Goal: Information Seeking & Learning: Find specific page/section

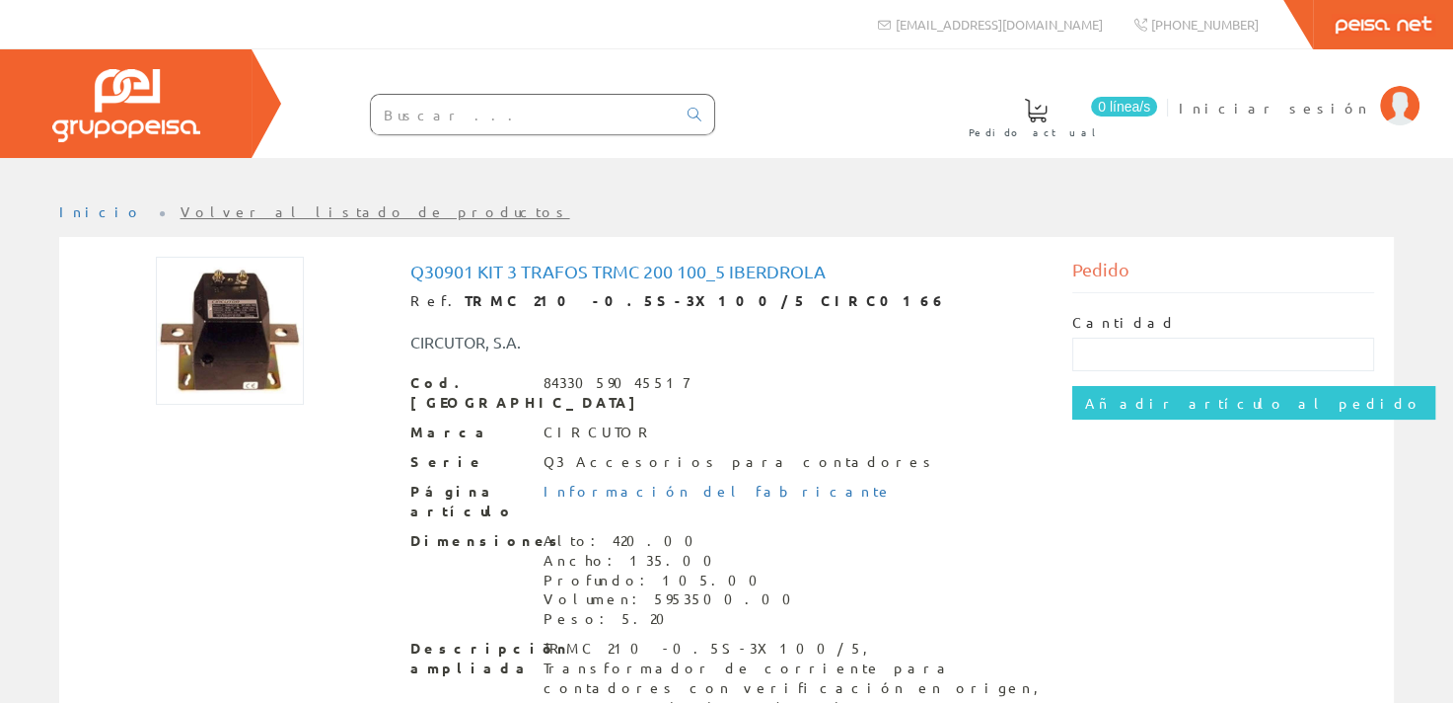
click at [487, 114] on input "text" at bounding box center [523, 114] width 305 height 39
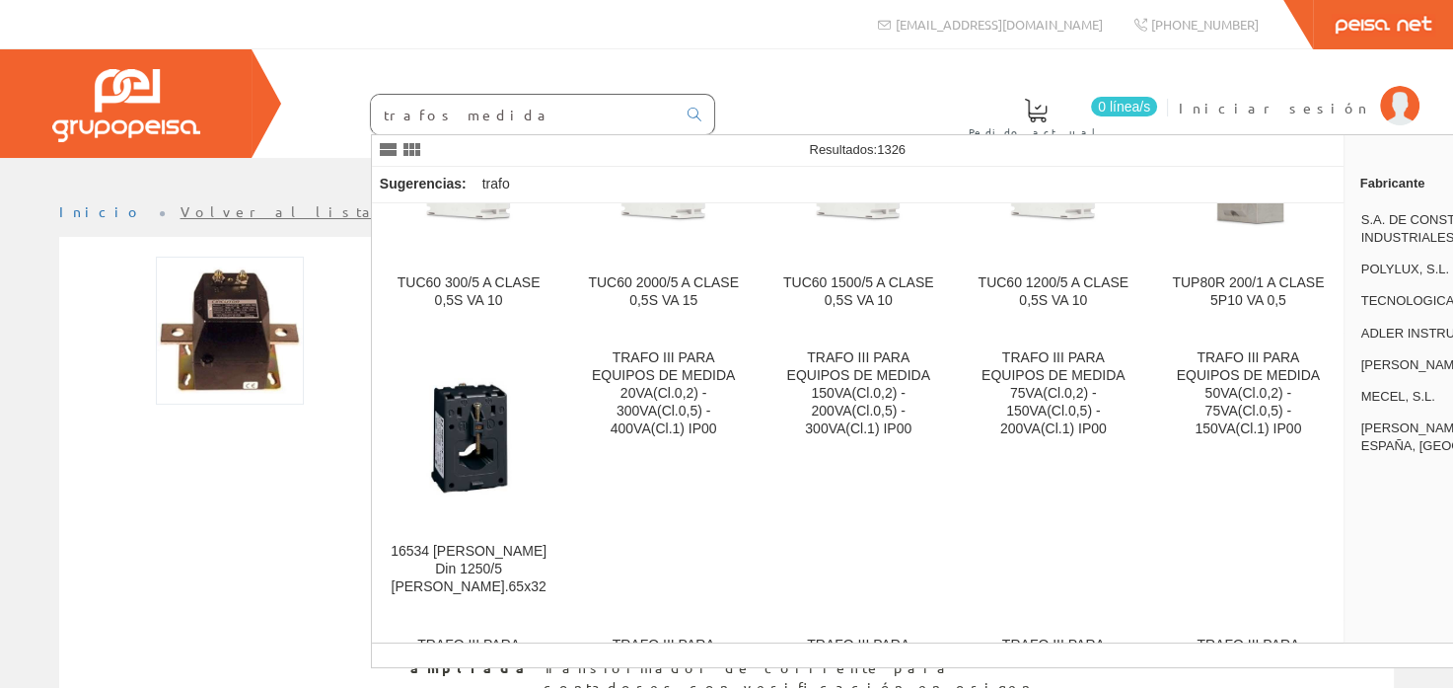
scroll to position [13321, 0]
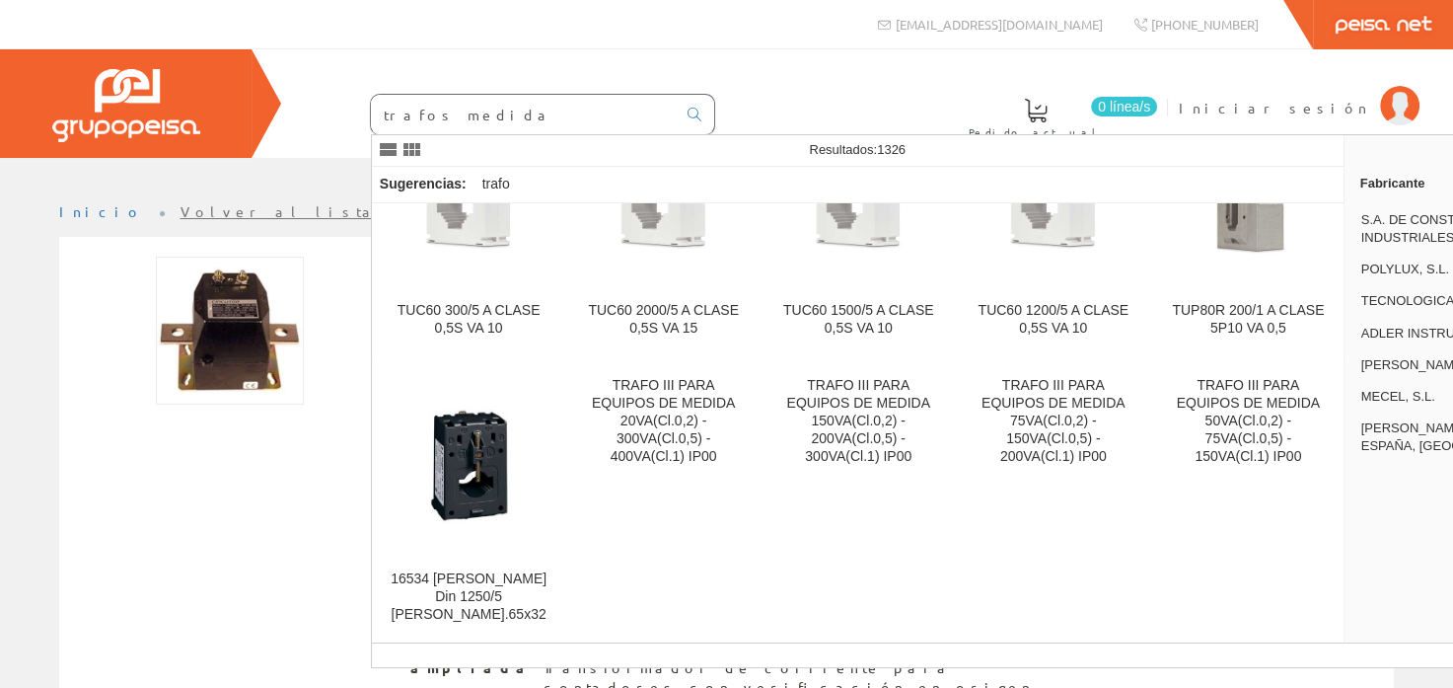
type input "trafos medida"
click at [234, 323] on img at bounding box center [230, 331] width 148 height 148
click at [241, 332] on img at bounding box center [230, 331] width 148 height 148
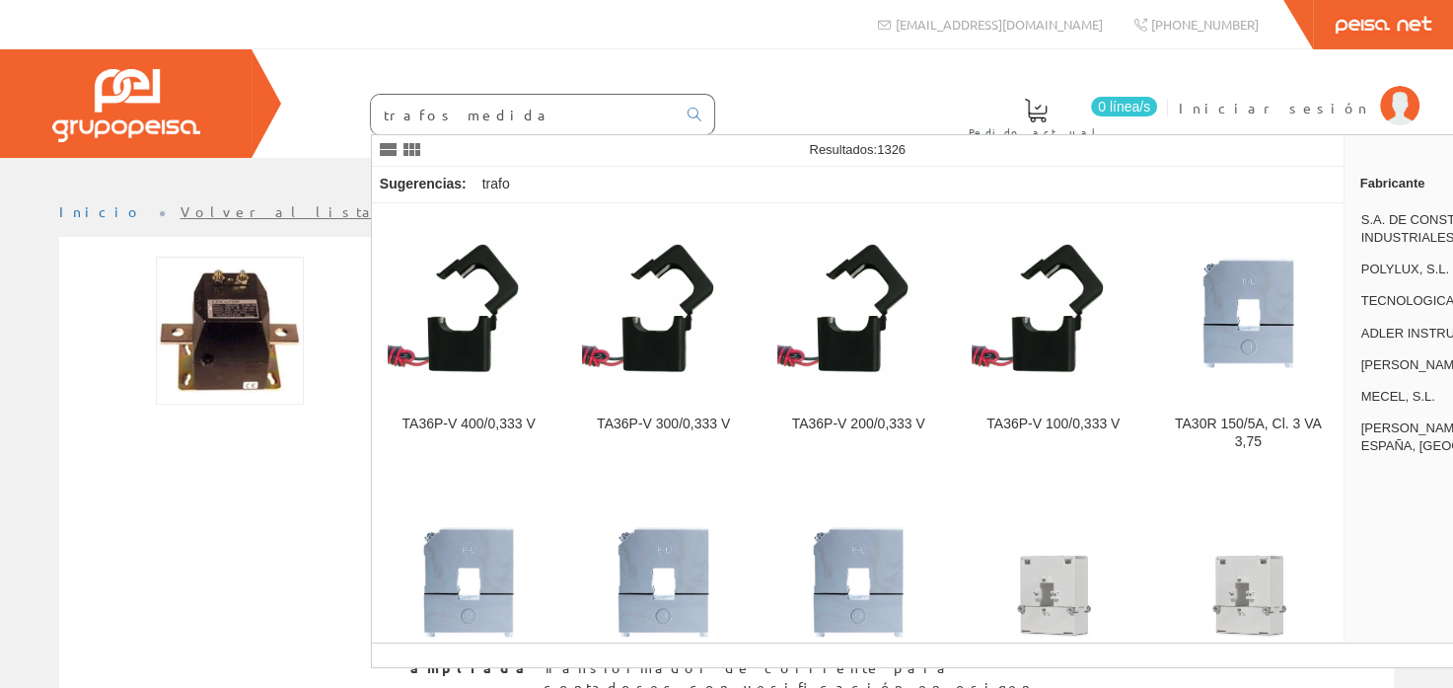
scroll to position [0, 0]
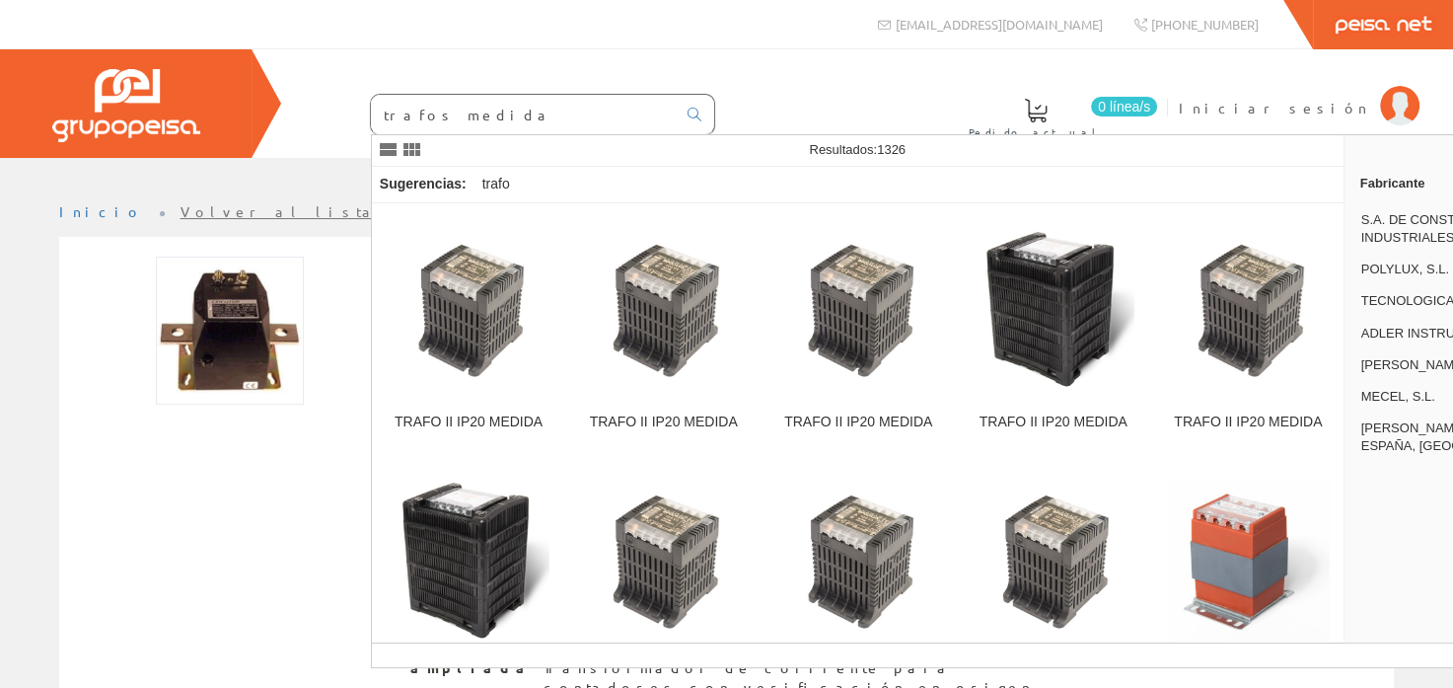
click at [231, 351] on img at bounding box center [230, 331] width 148 height 148
click at [244, 204] on link "Volver al listado de productos" at bounding box center [376, 211] width 390 height 18
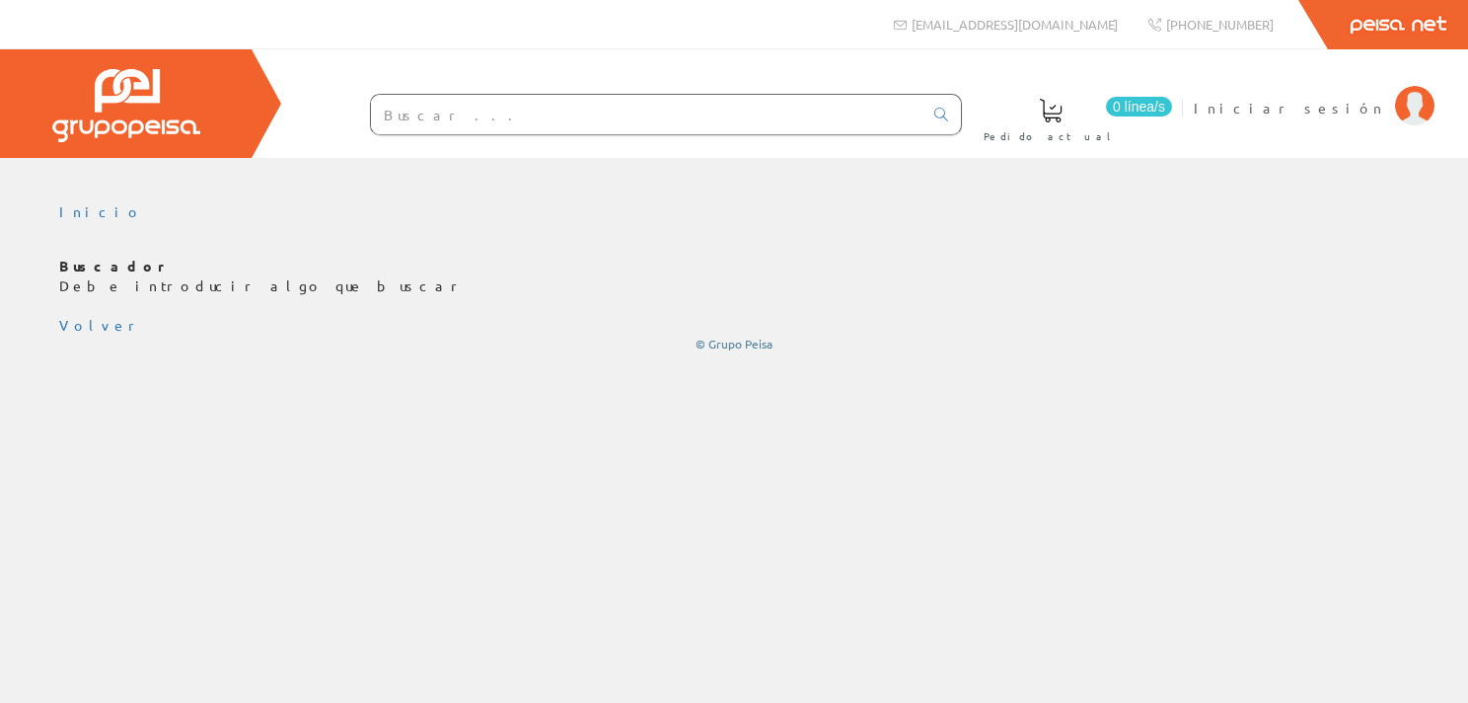
click at [509, 103] on input "text" at bounding box center [647, 114] width 552 height 39
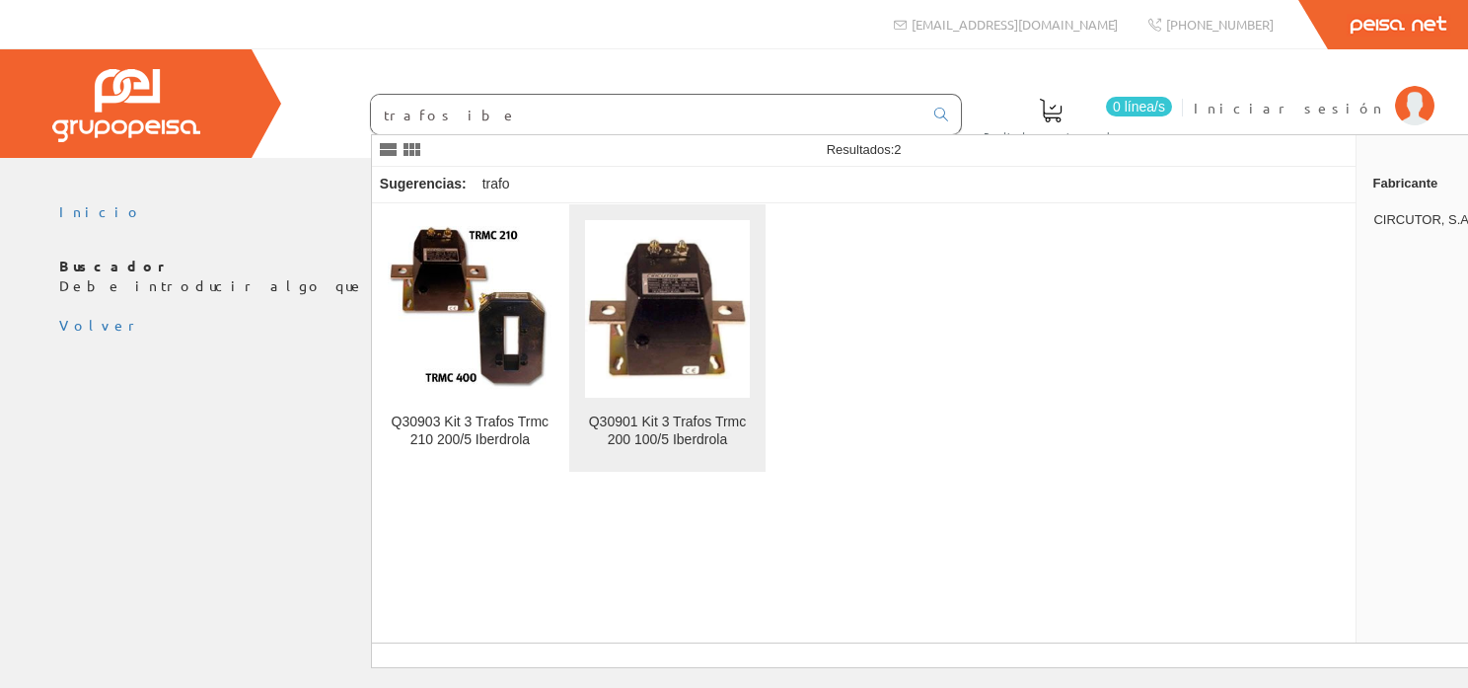
type input "trafos ibe"
click at [689, 421] on div "Q30901 Kit 3 Trafos Trmc 200 100/5 Iberdrola" at bounding box center [667, 431] width 165 height 36
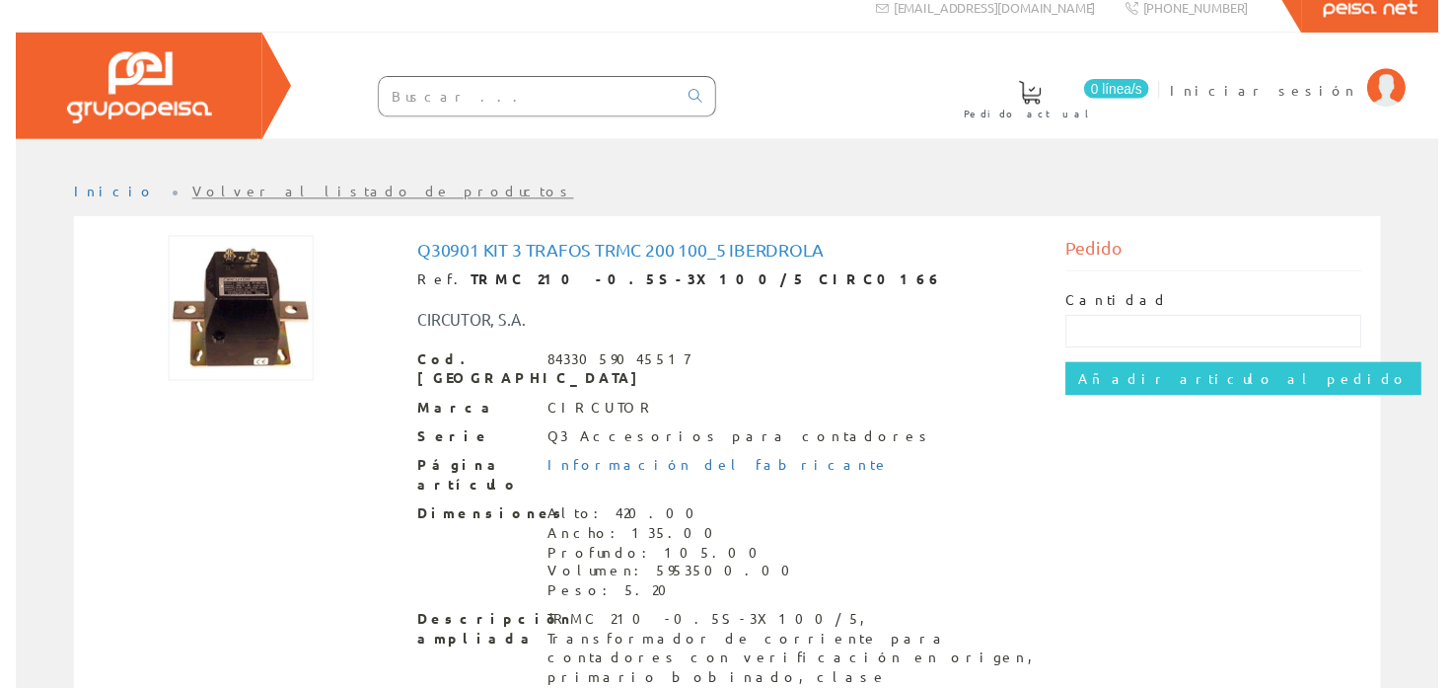
scroll to position [20, 0]
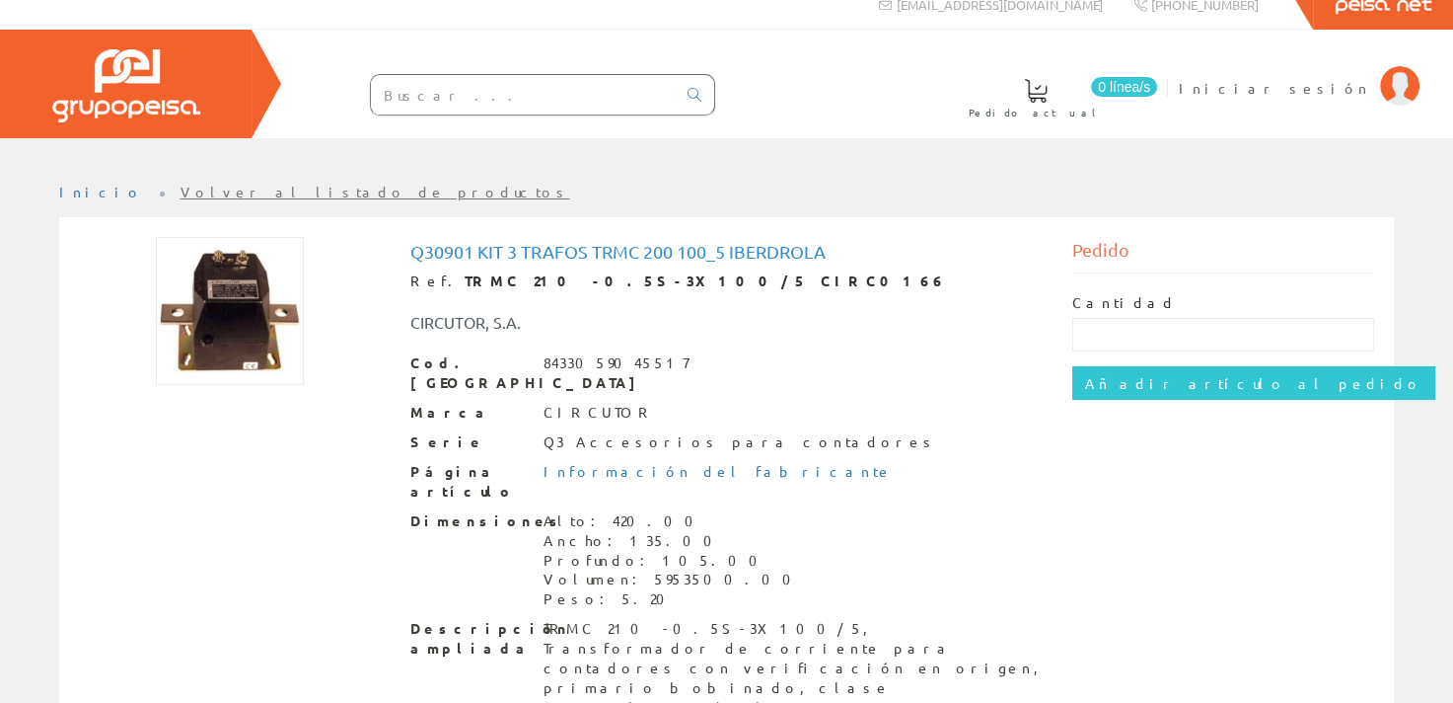
click at [465, 280] on strong "TRMC 210 -0.5S-3X100/5 CIRC0166" at bounding box center [706, 280] width 482 height 18
drag, startPoint x: 438, startPoint y: 275, endPoint x: 475, endPoint y: 274, distance: 36.5
click at [475, 274] on strong "TRMC 210 -0.5S-3X100/5 CIRC0166" at bounding box center [706, 280] width 482 height 18
drag, startPoint x: 475, startPoint y: 274, endPoint x: 458, endPoint y: 280, distance: 17.8
copy strong "TRMC"
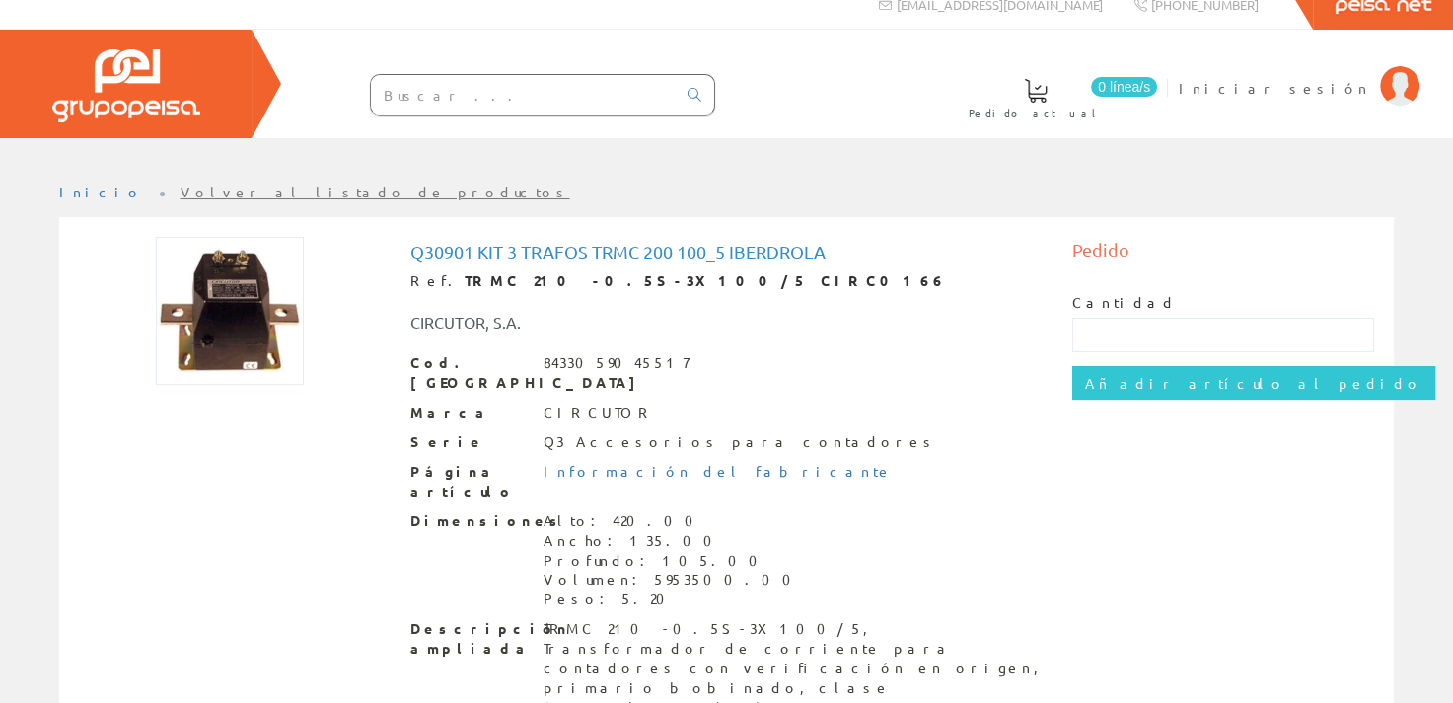
click at [422, 99] on input "text" at bounding box center [523, 94] width 305 height 39
paste input "TRMC"
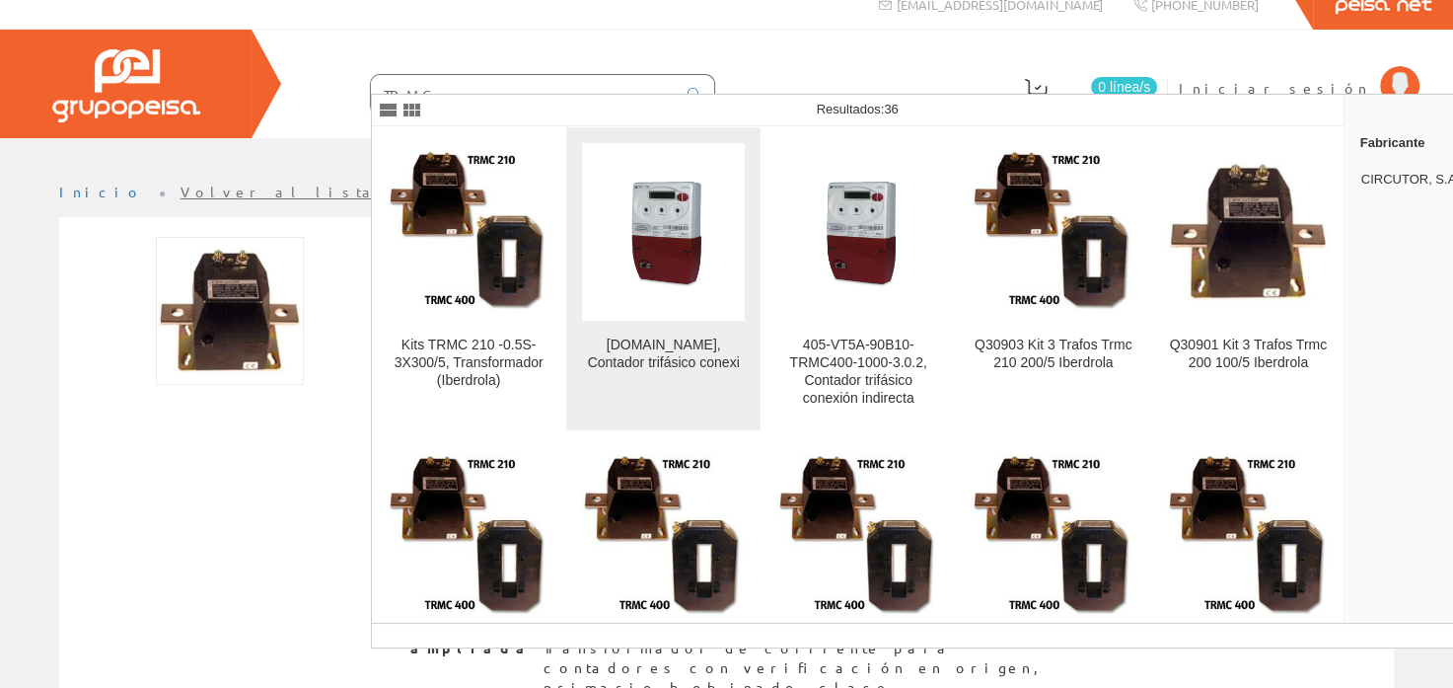
type input "TRMC"
click at [687, 345] on div "410-QT5A-90B10-TRMC210-100-3.0.TD, Contador trifásico conexi" at bounding box center [663, 354] width 163 height 36
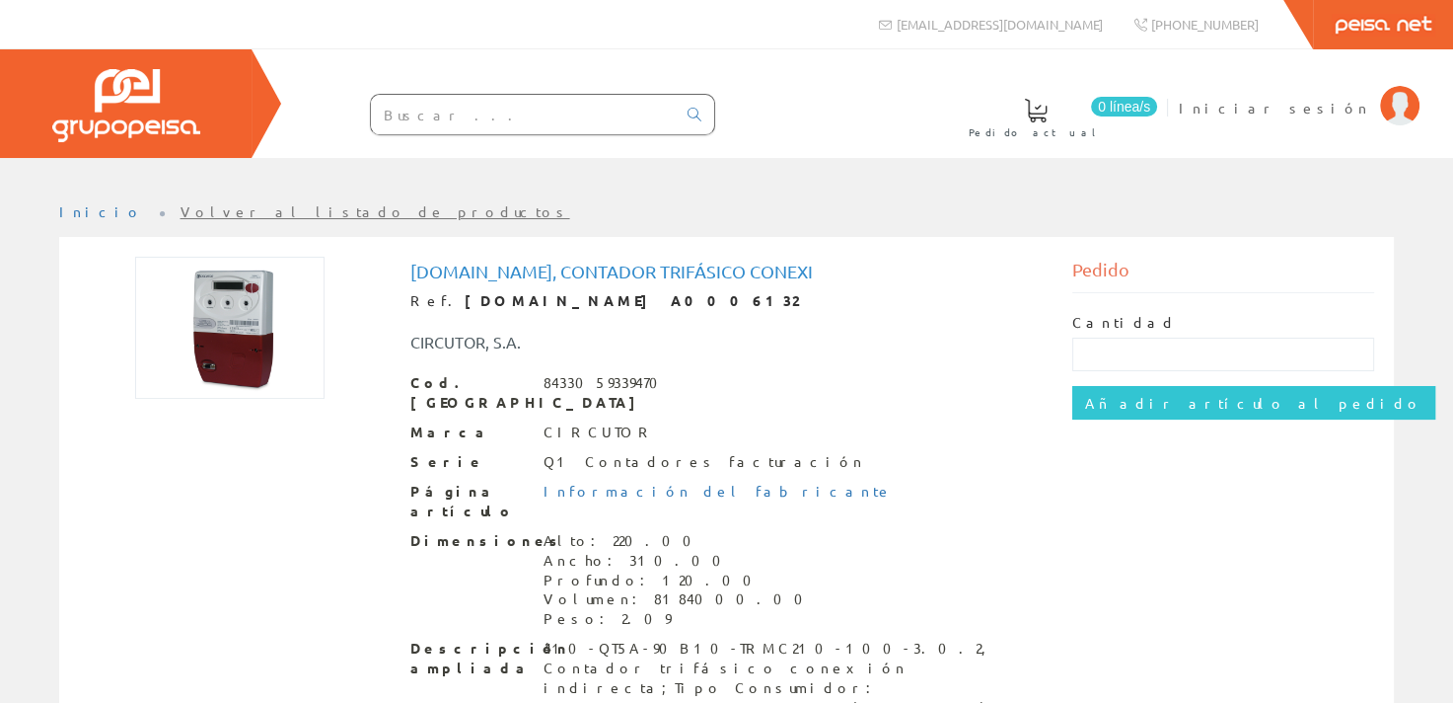
click at [498, 111] on input "text" at bounding box center [523, 114] width 305 height 39
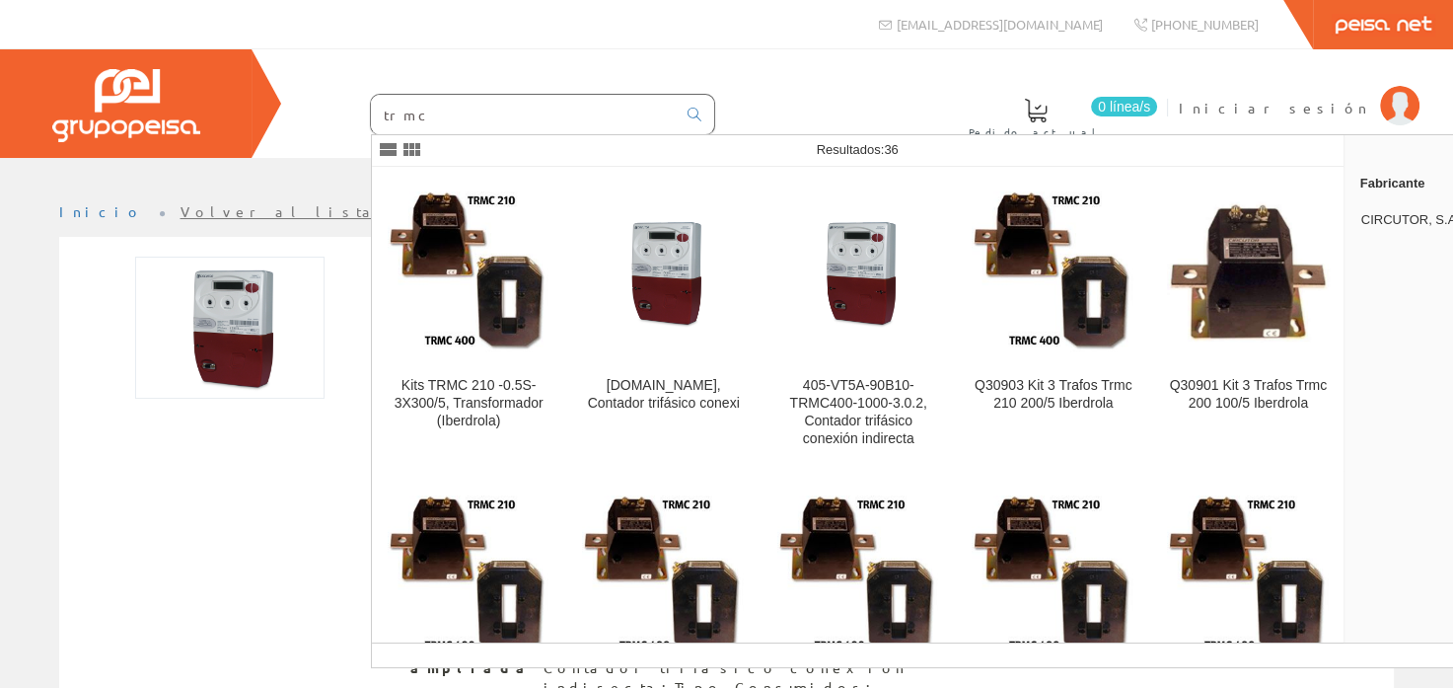
click at [458, 111] on input "trmc" at bounding box center [523, 114] width 305 height 39
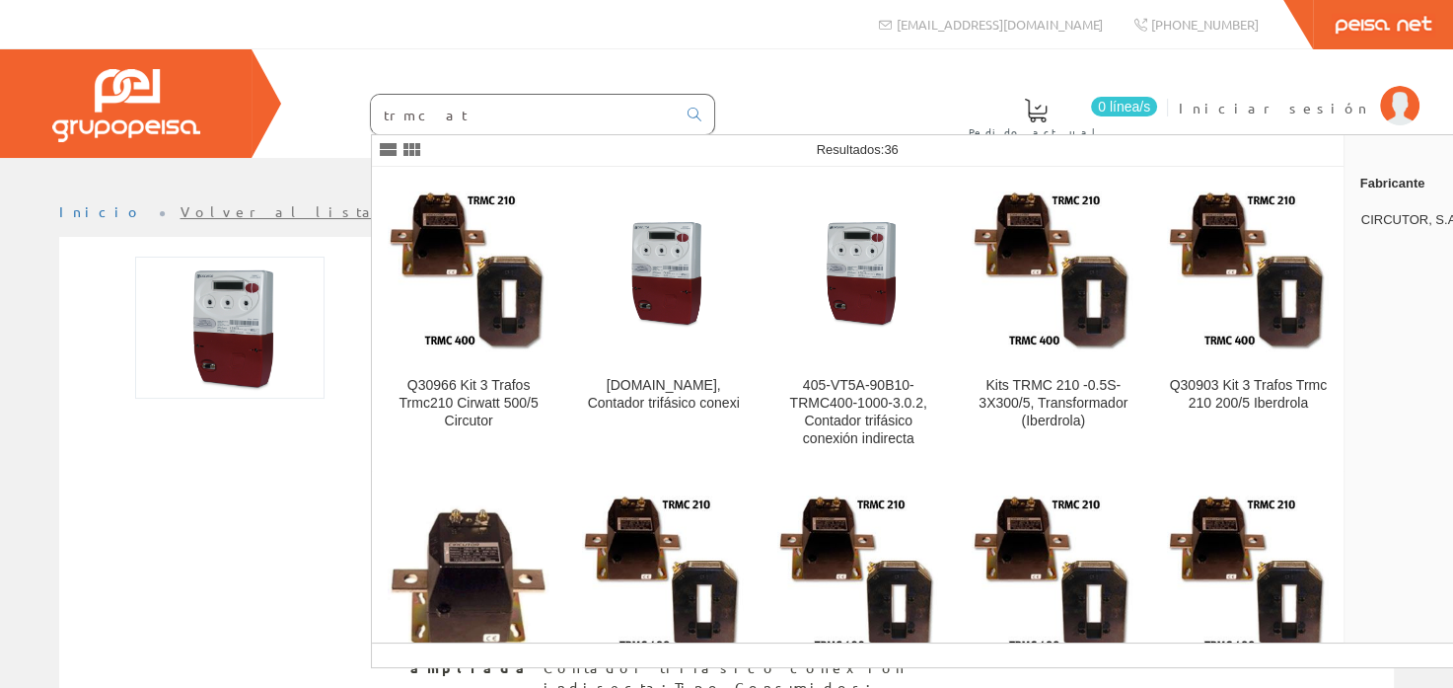
type input "trmc at"
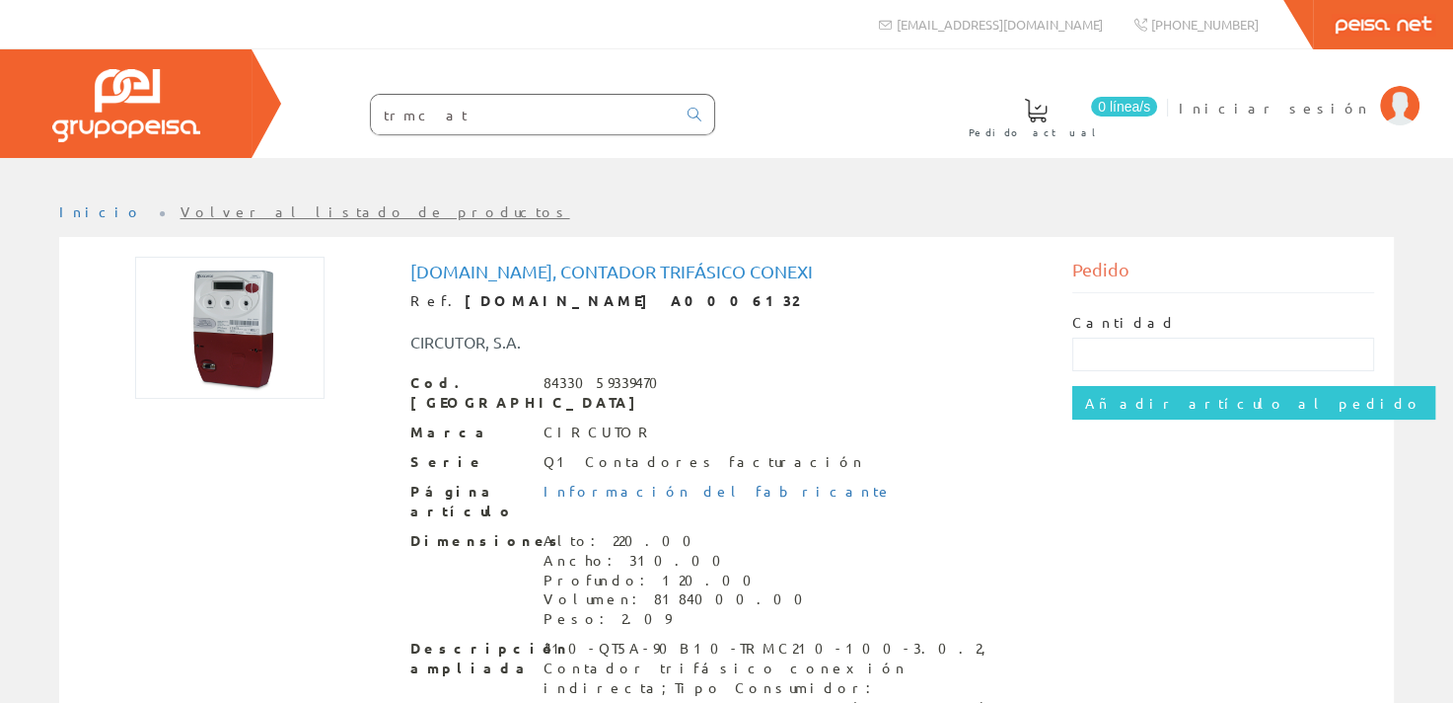
drag, startPoint x: 517, startPoint y: 116, endPoint x: 372, endPoint y: 112, distance: 145.1
click at [372, 112] on input "trmc at" at bounding box center [523, 114] width 305 height 39
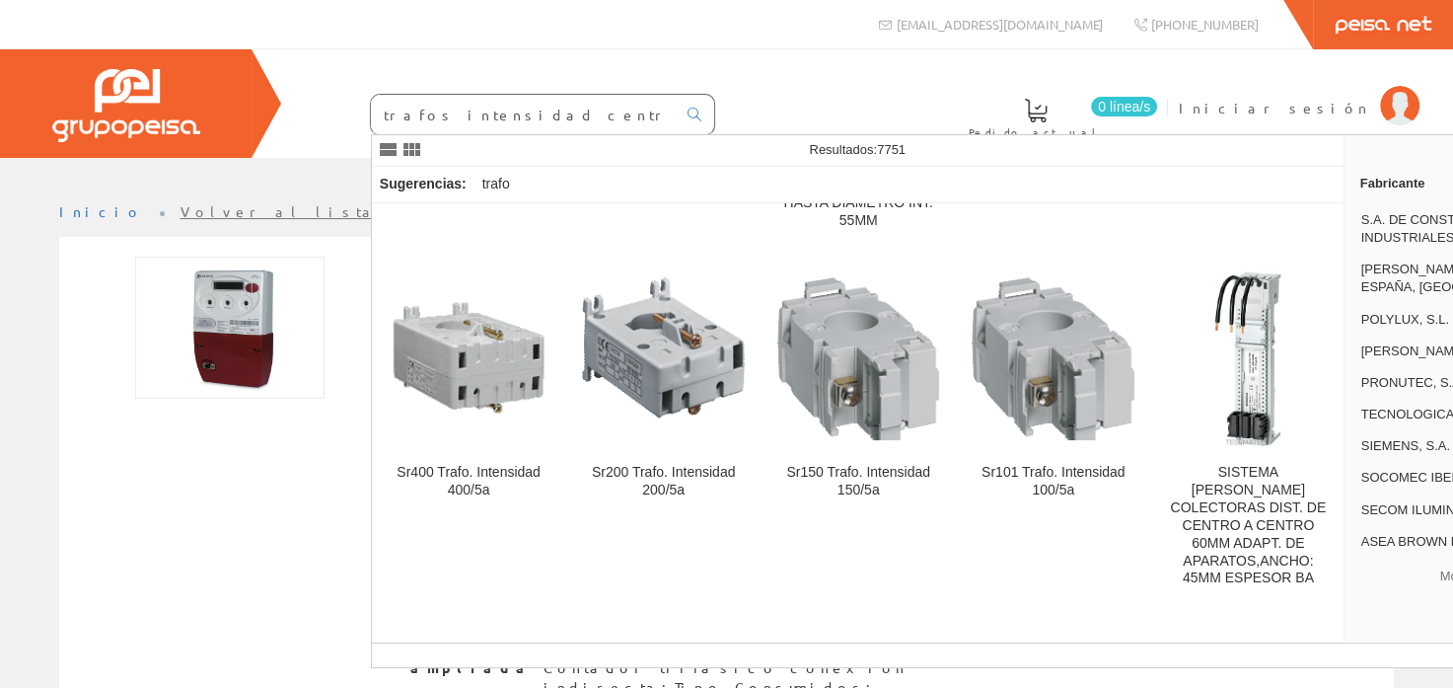
scroll to position [493, 0]
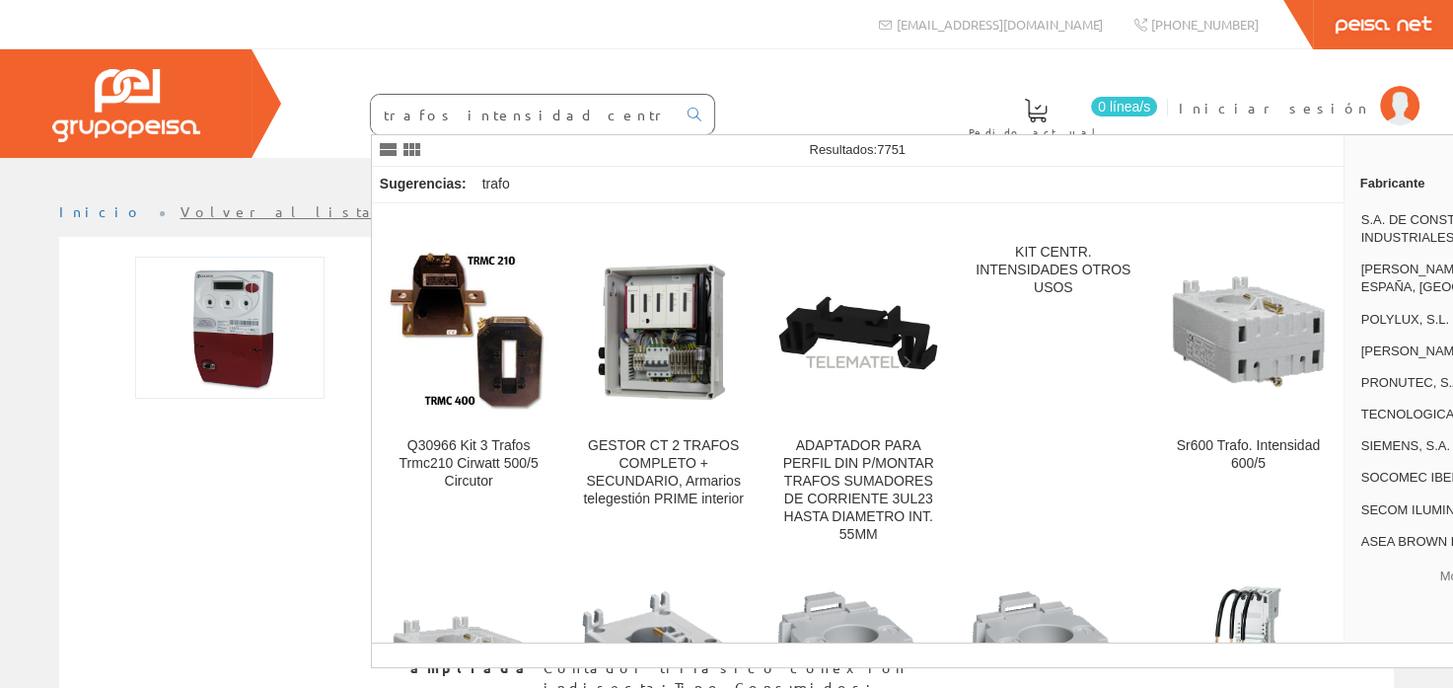
click at [426, 112] on input "trafos intensidad centro" at bounding box center [523, 114] width 305 height 39
drag, startPoint x: 421, startPoint y: 108, endPoint x: 730, endPoint y: 108, distance: 308.9
click at [676, 108] on input "trafos intensidad centro" at bounding box center [523, 114] width 305 height 39
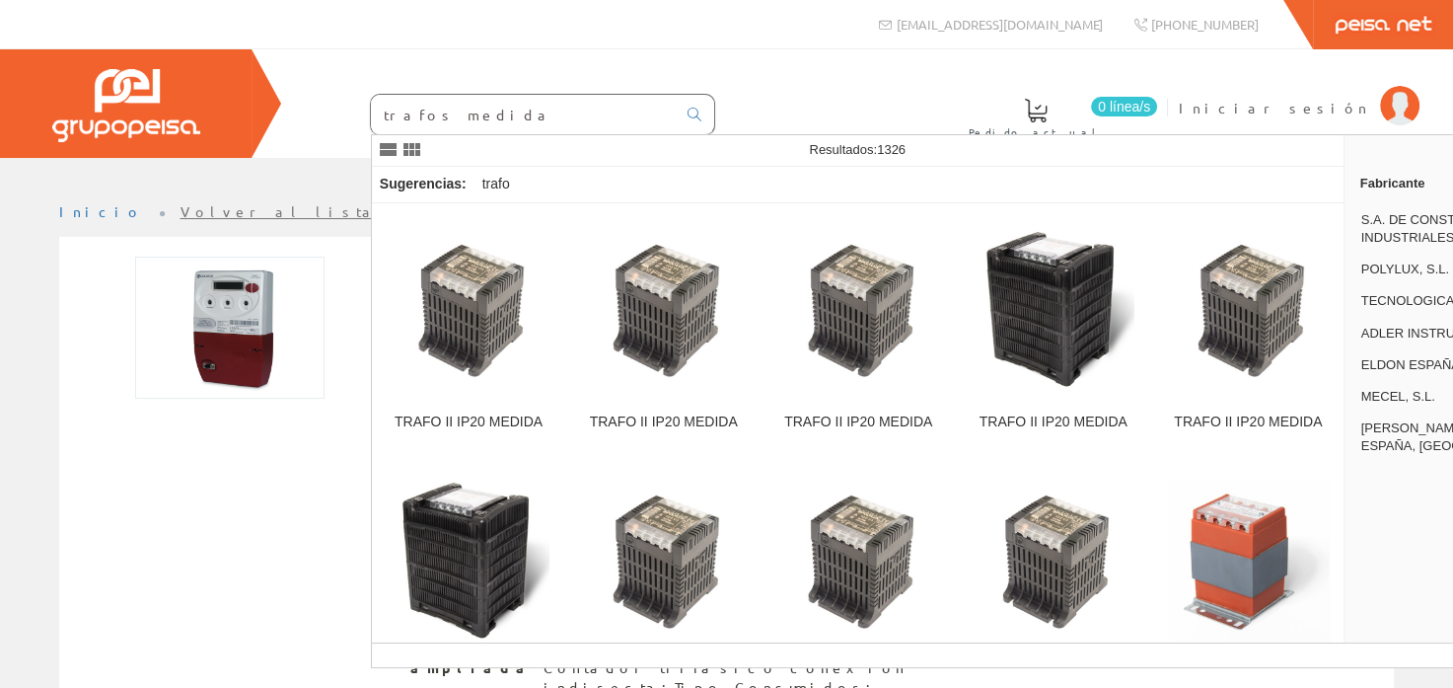
type input "trafos medida"
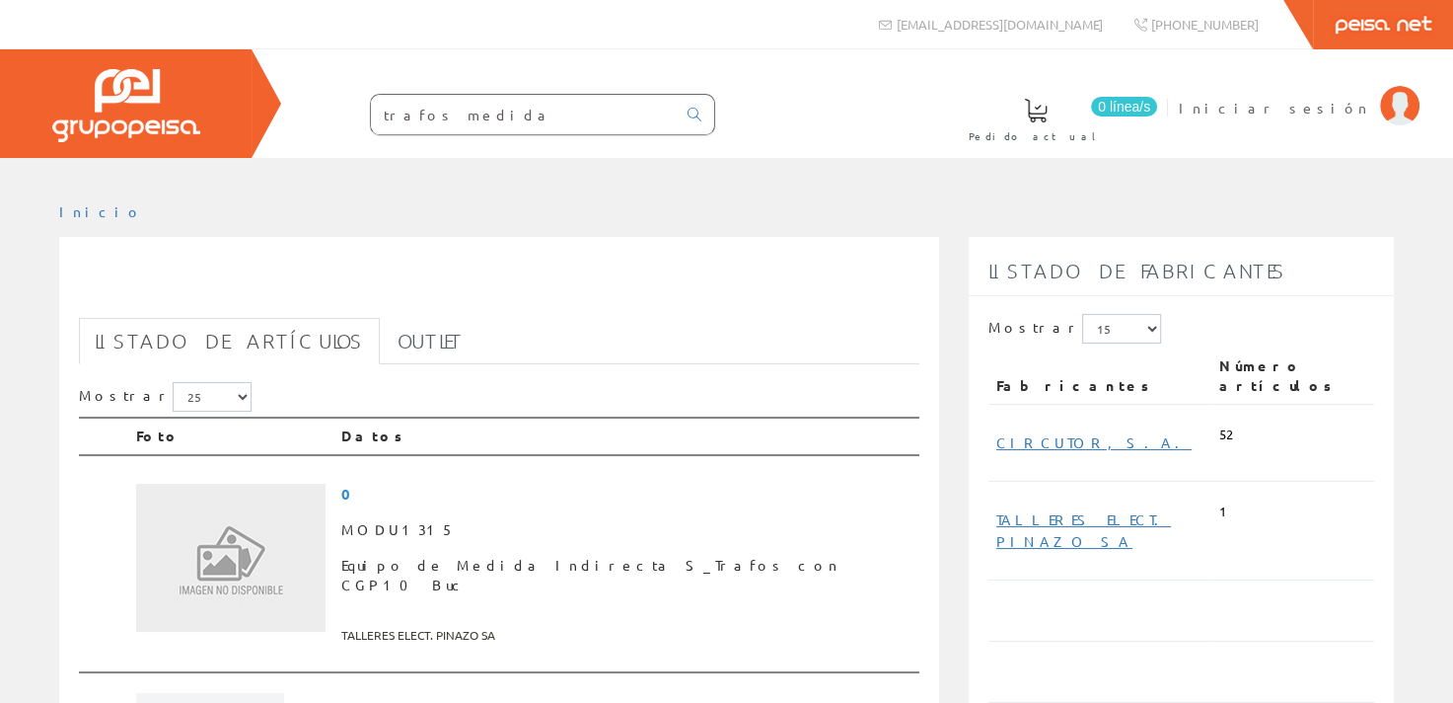
drag, startPoint x: 513, startPoint y: 107, endPoint x: 316, endPoint y: 87, distance: 198.3
click at [317, 87] on div "trafos medida" at bounding box center [503, 108] width 424 height 53
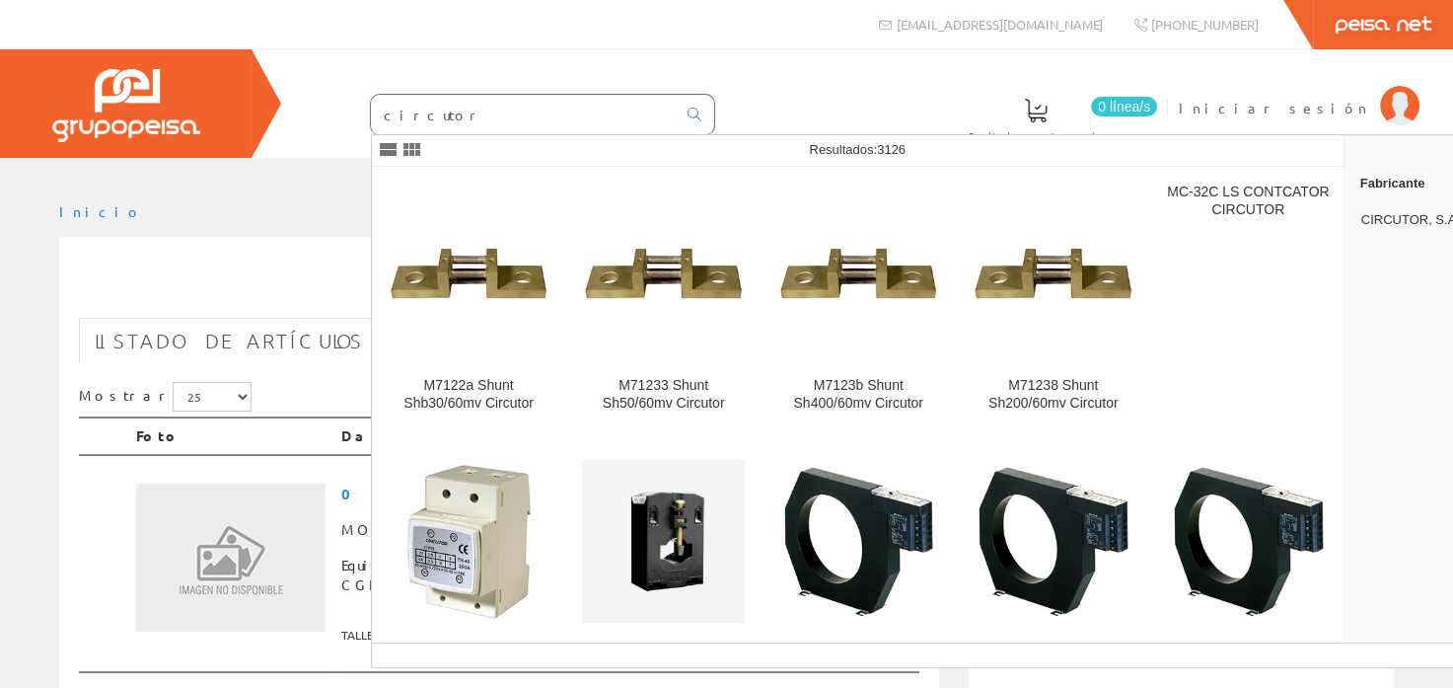
type input "circutor"
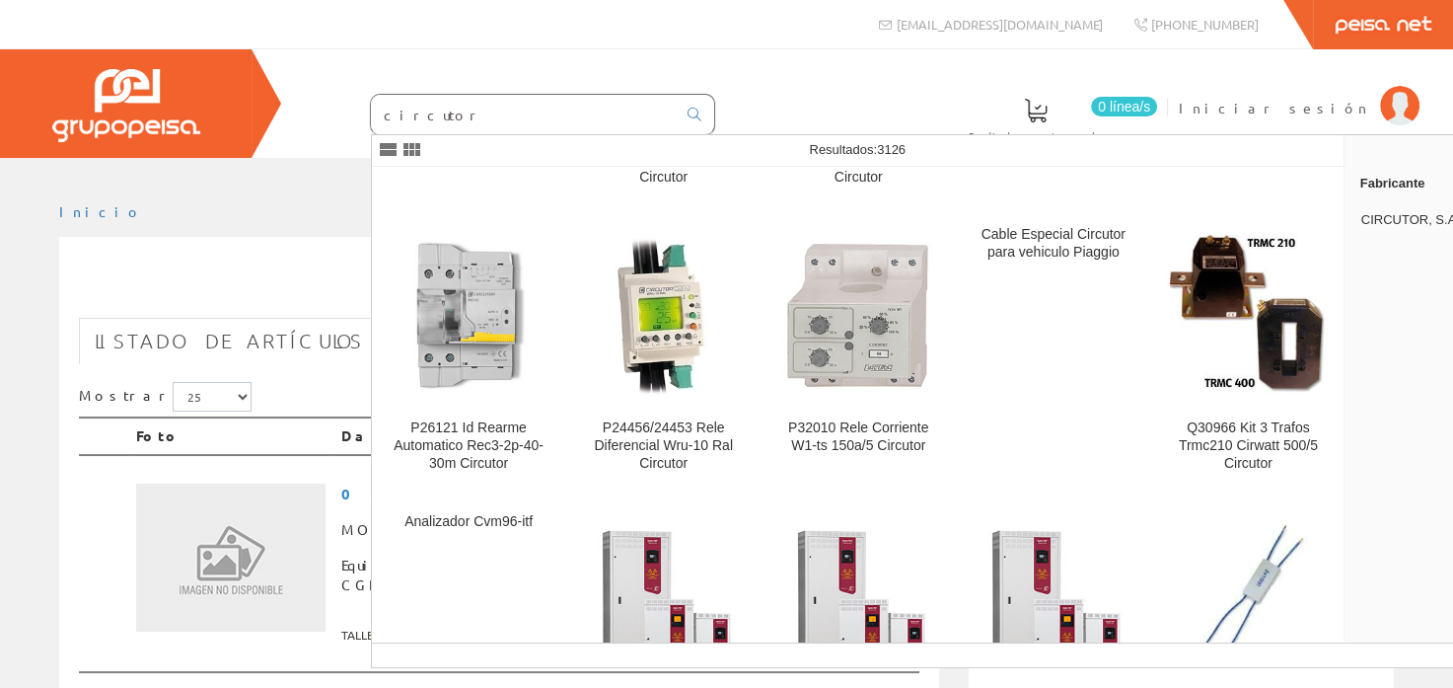
scroll to position [1967, 0]
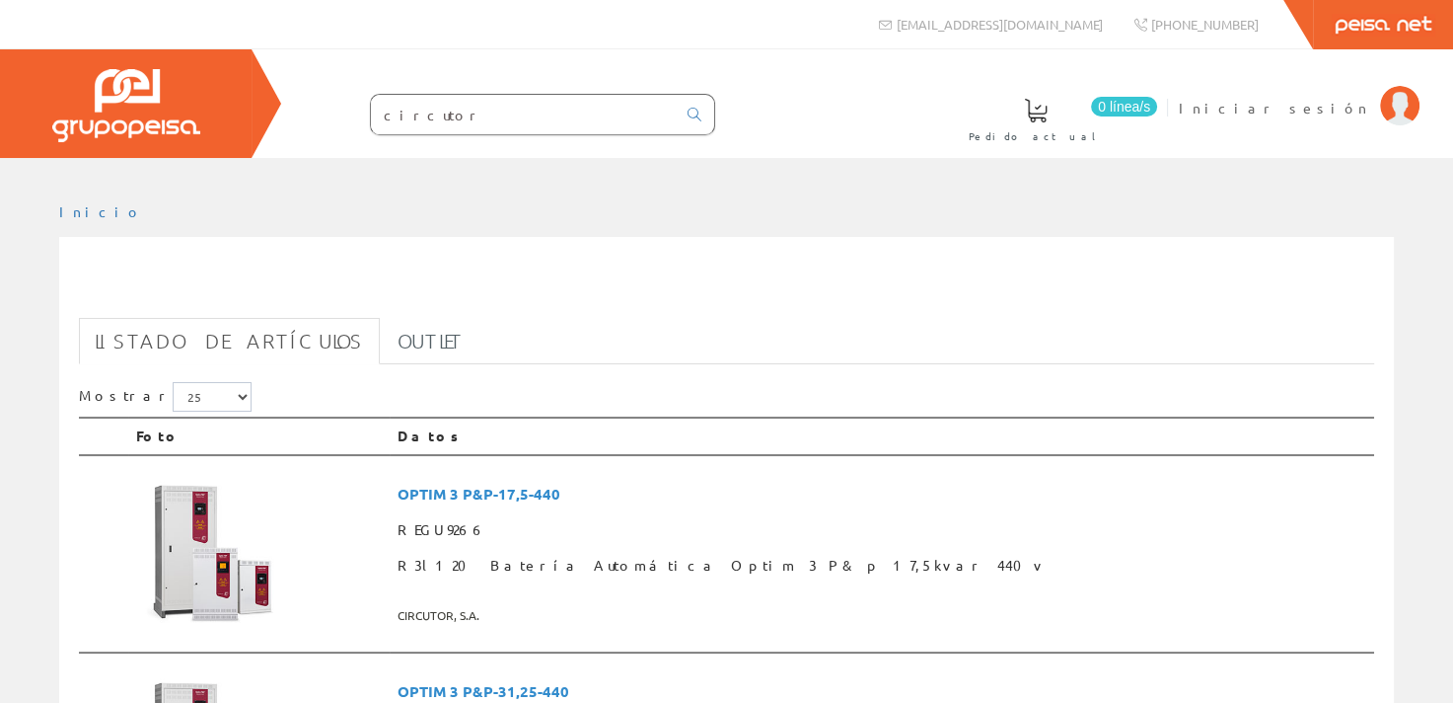
click at [477, 114] on input "circutor" at bounding box center [523, 114] width 305 height 39
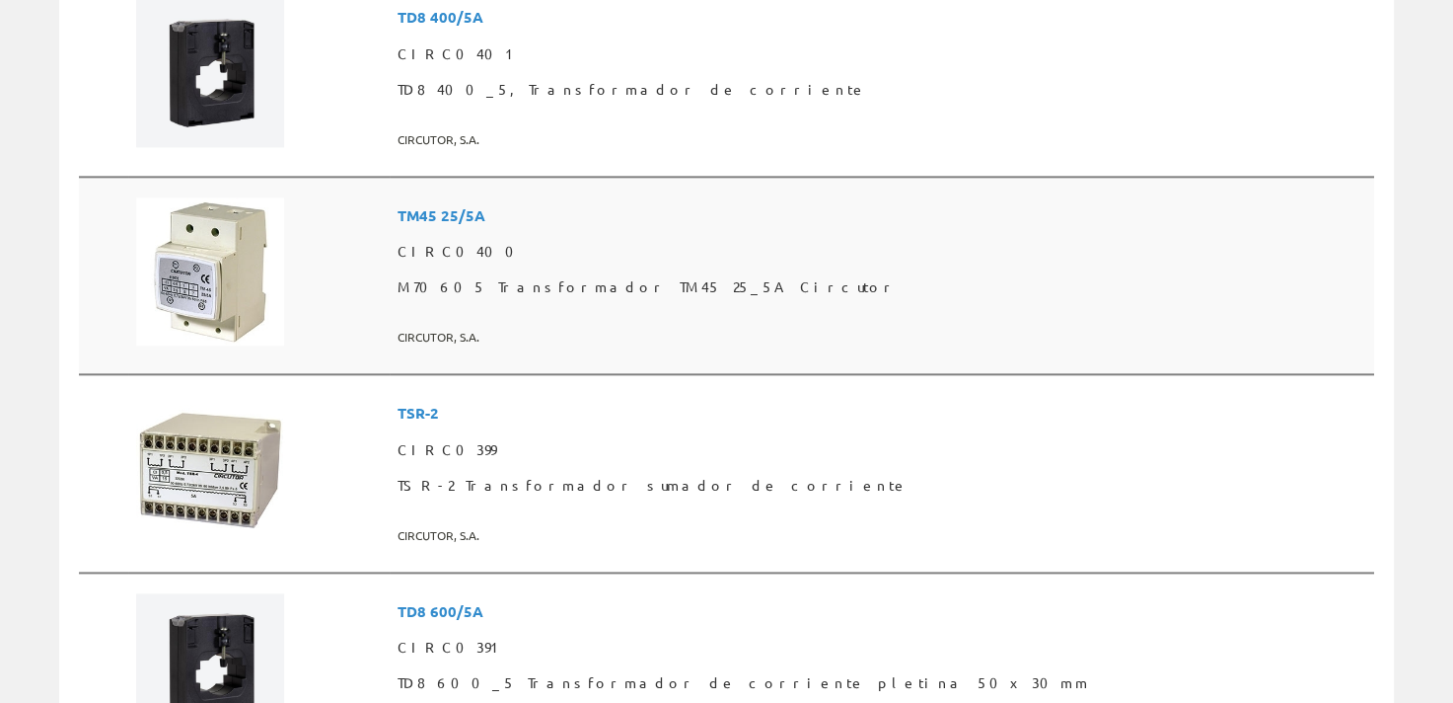
scroll to position [2270, 0]
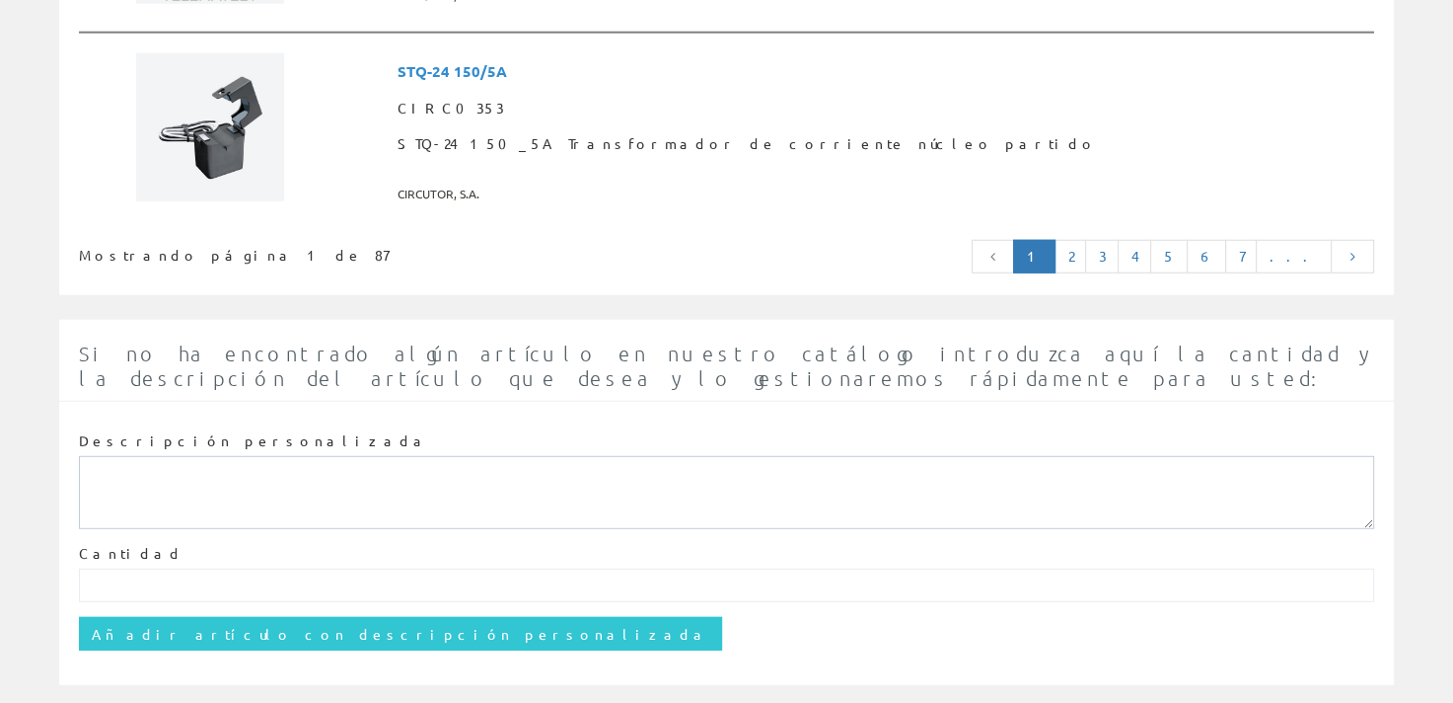
scroll to position [5192, 0]
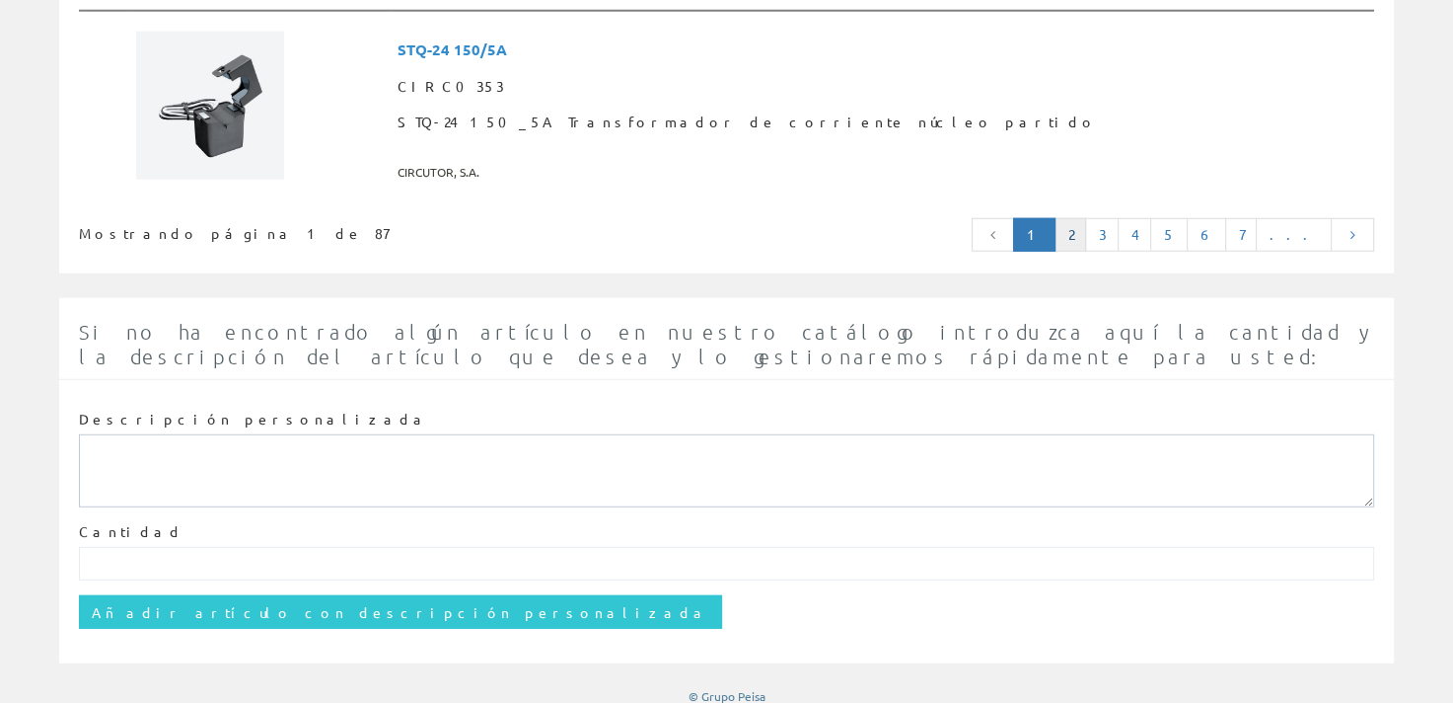
click at [1086, 221] on link "2" at bounding box center [1071, 235] width 32 height 34
click at [1152, 218] on link "4" at bounding box center [1135, 235] width 34 height 34
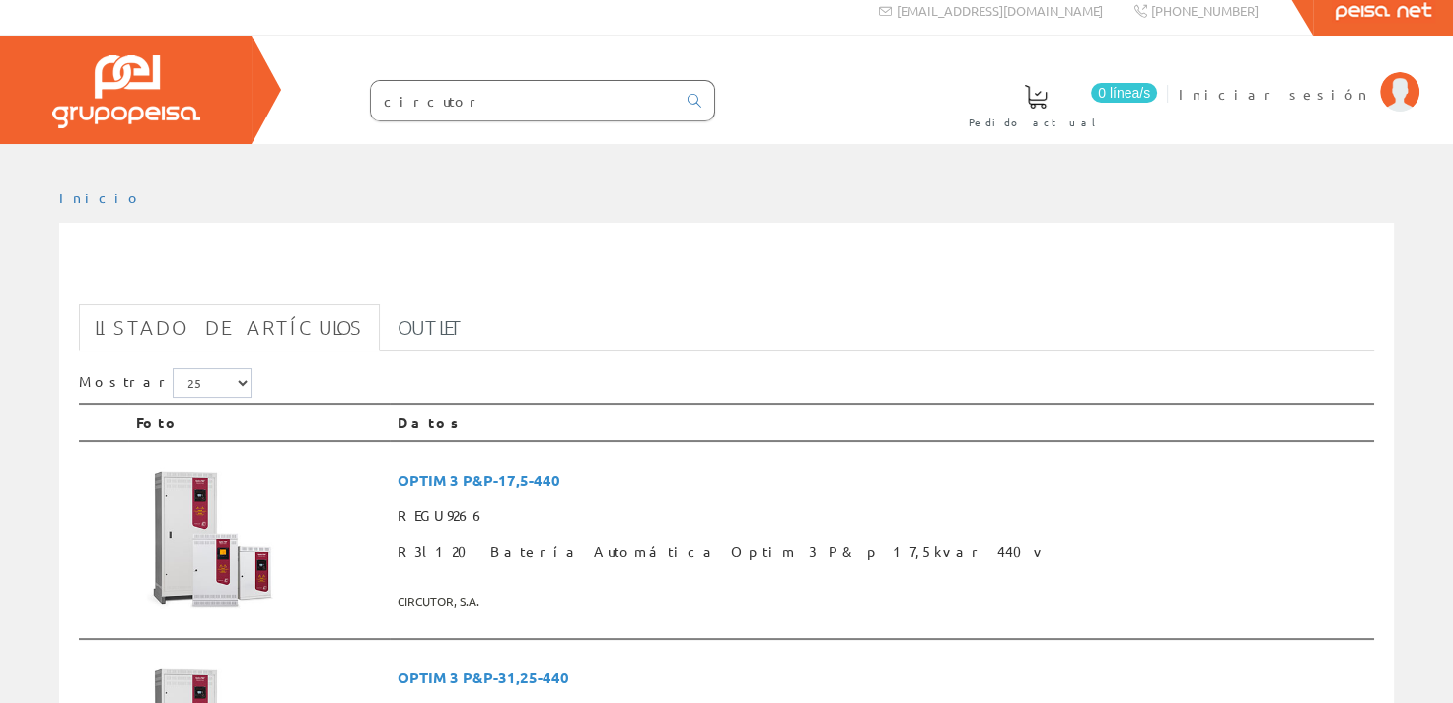
scroll to position [0, 0]
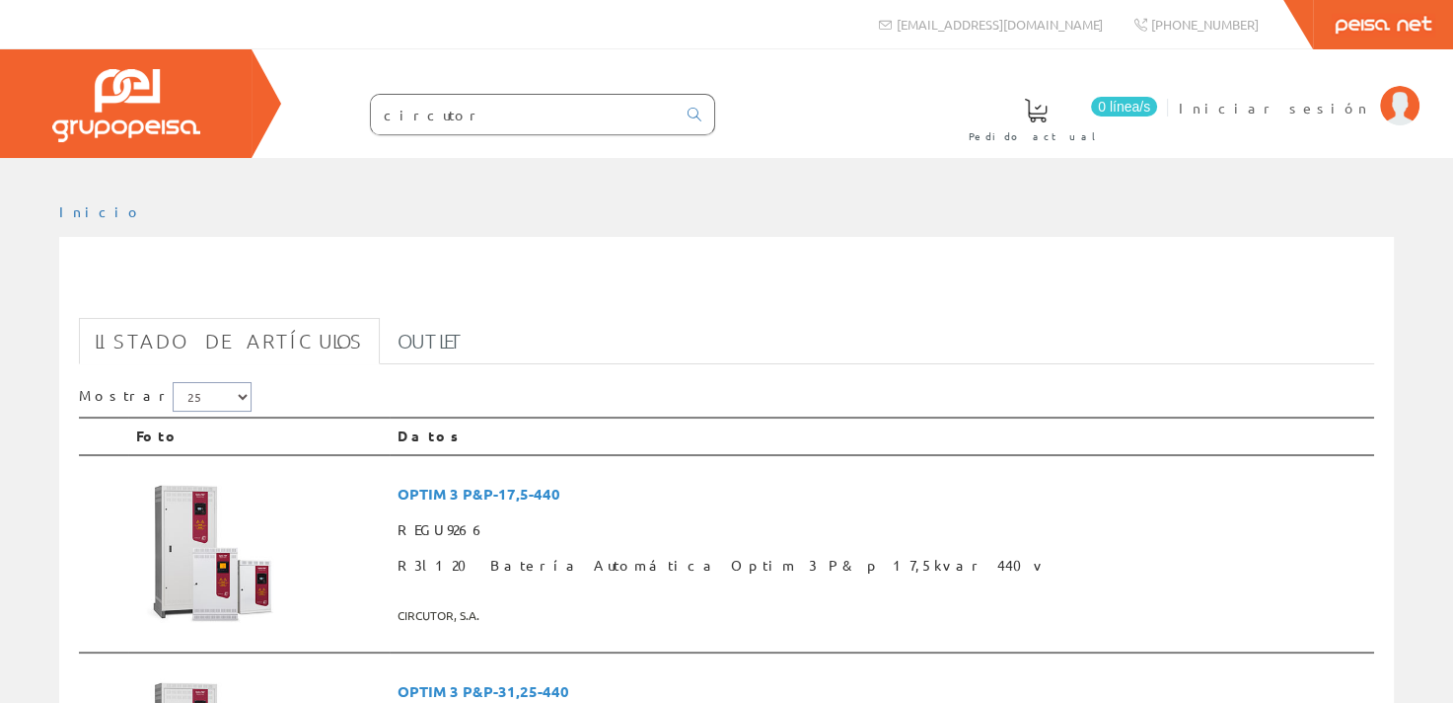
click at [202, 392] on select "5 15 25 50" at bounding box center [212, 397] width 79 height 30
select select "50"
click at [173, 382] on select "5 15 25 50" at bounding box center [212, 397] width 79 height 30
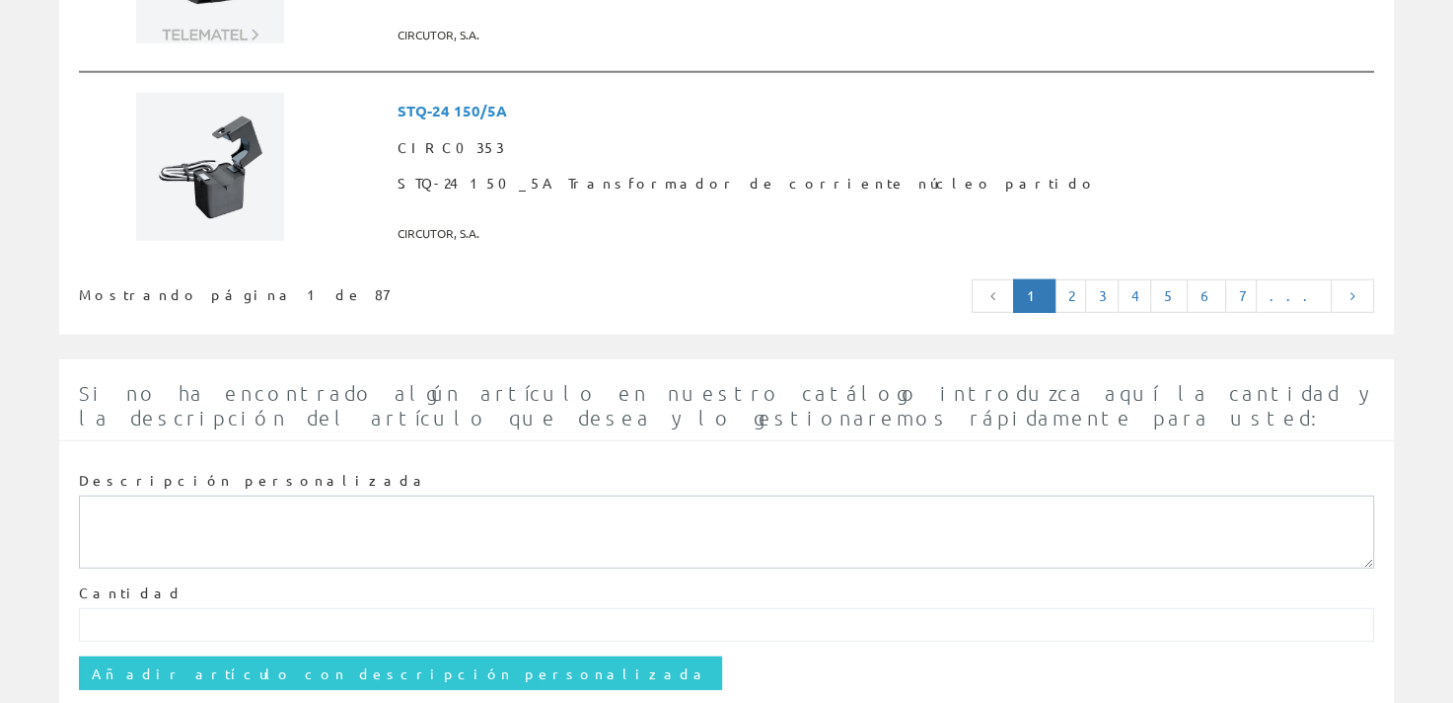
scroll to position [5192, 0]
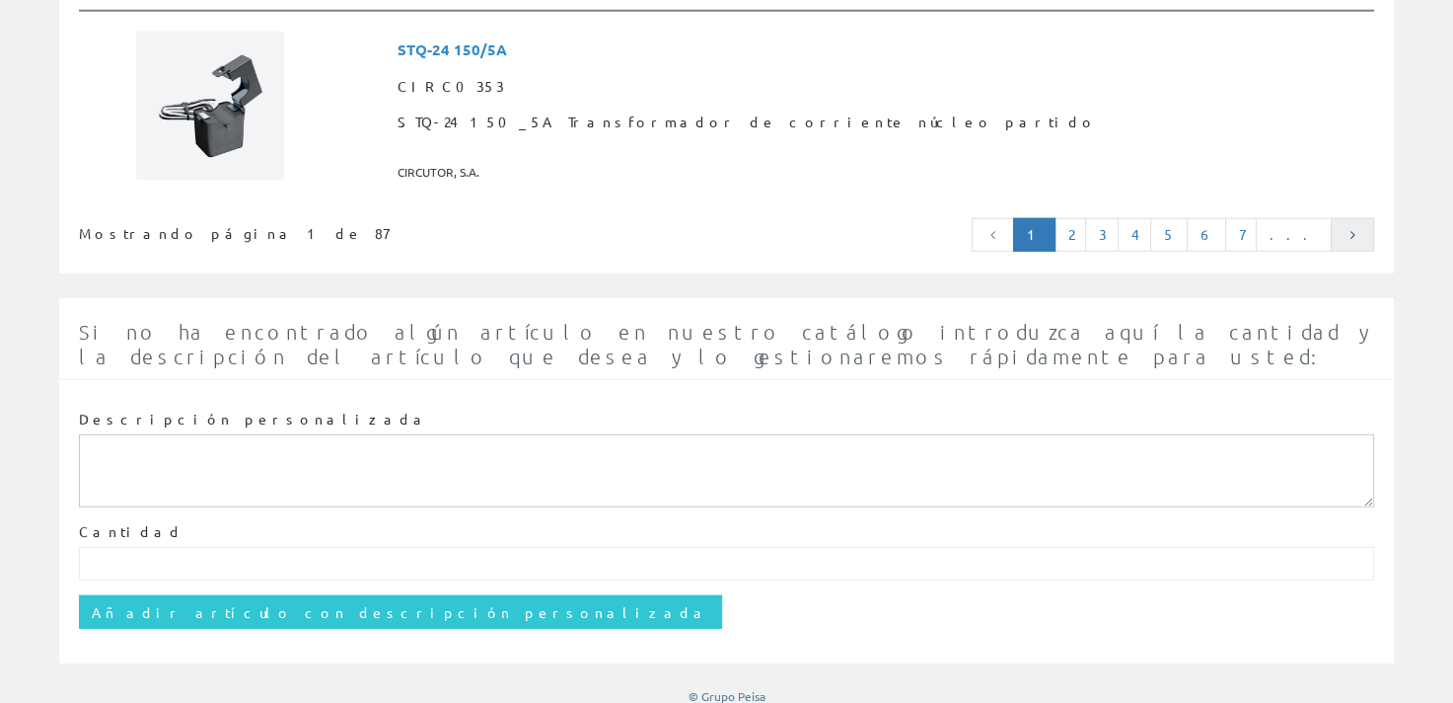
click at [1361, 228] on icon at bounding box center [1353, 235] width 18 height 14
click at [1086, 221] on link "2" at bounding box center [1071, 235] width 32 height 34
click at [1119, 222] on link "3" at bounding box center [1102, 235] width 34 height 34
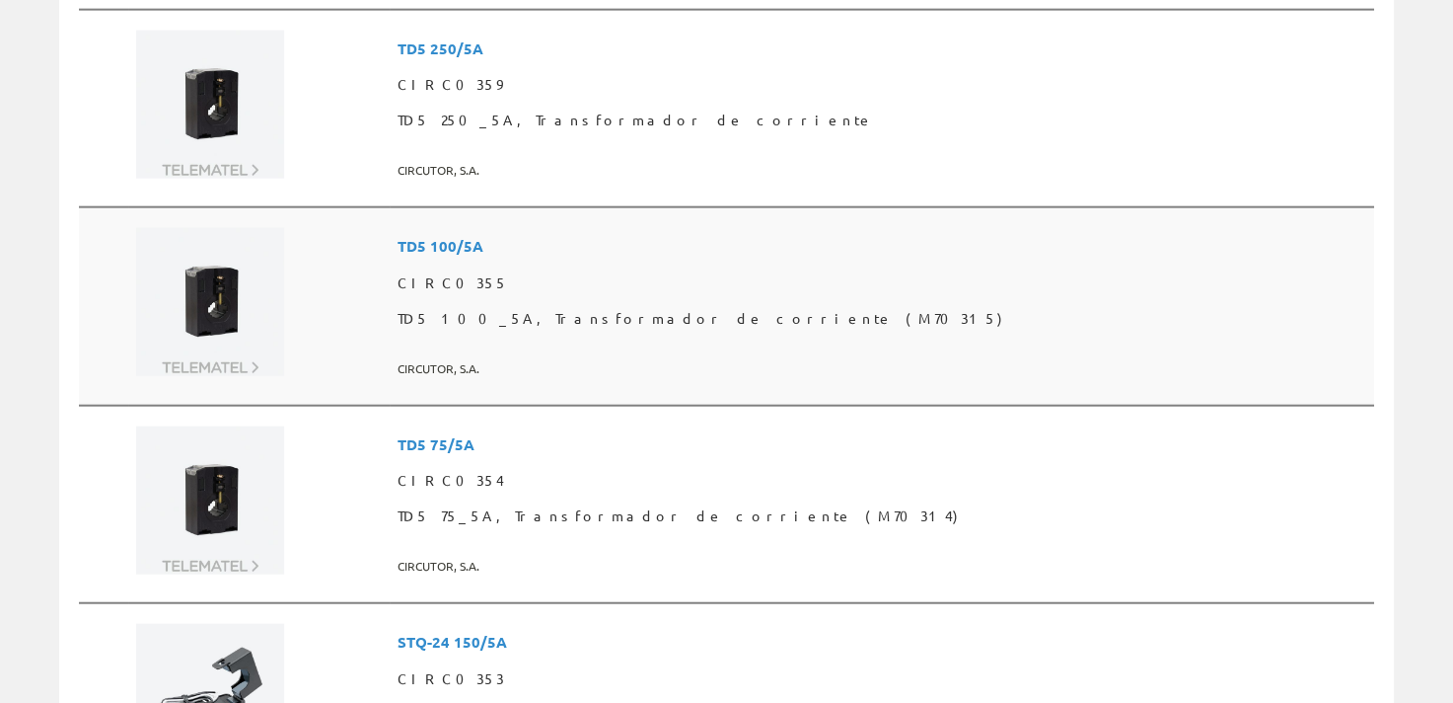
scroll to position [4403, 0]
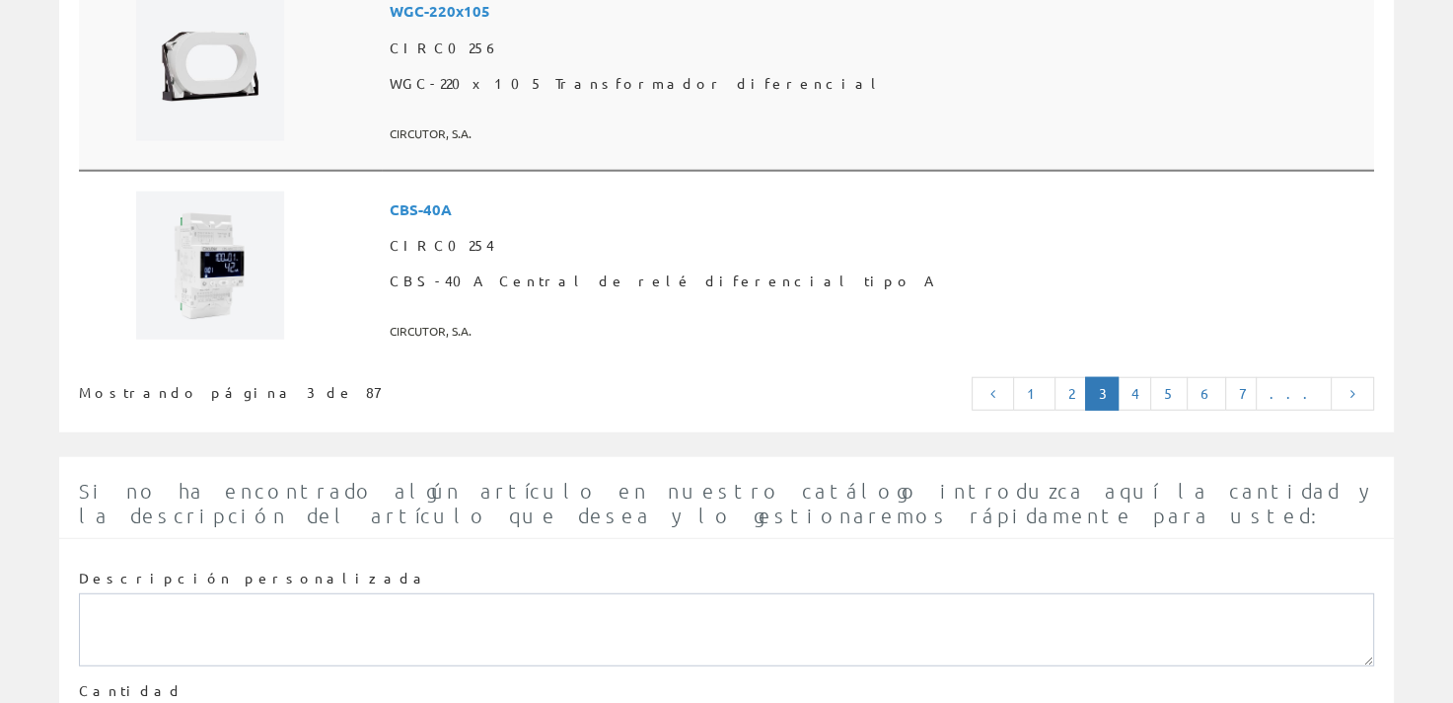
scroll to position [5143, 0]
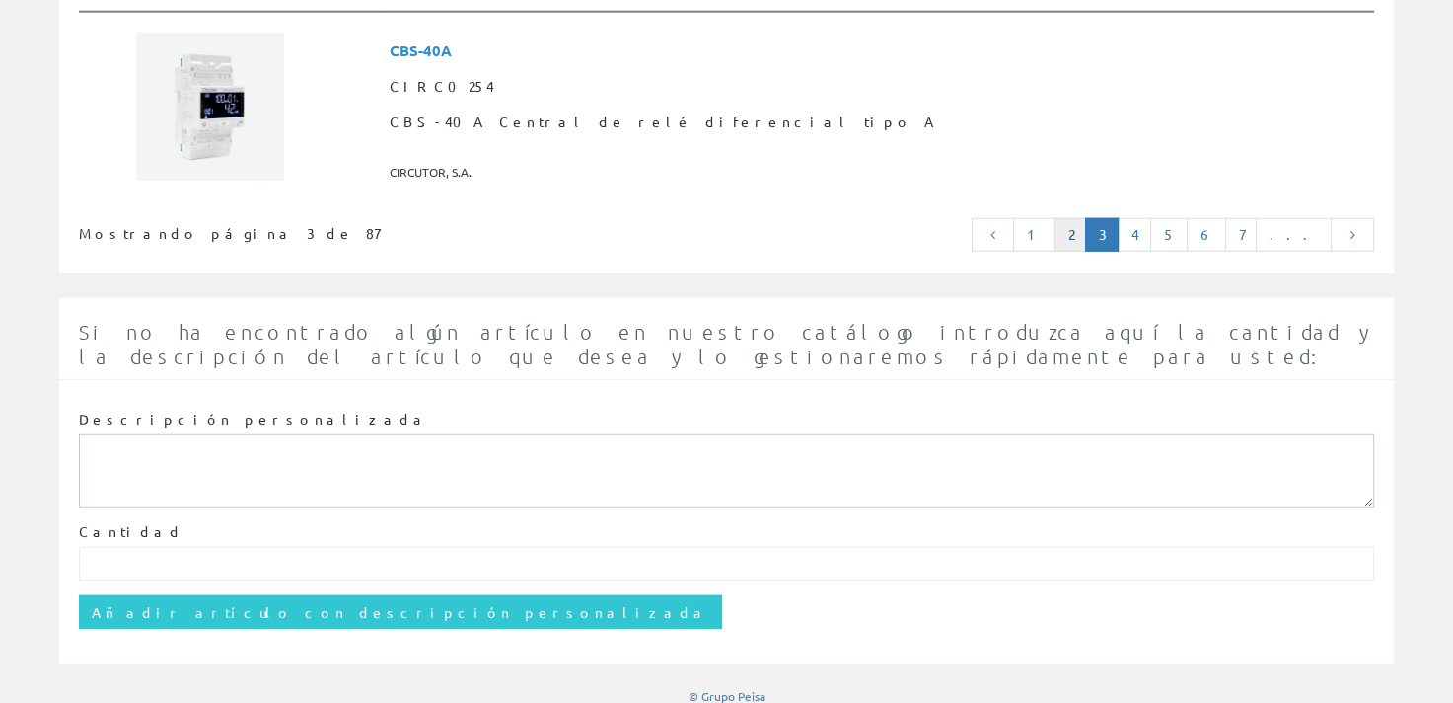
click at [1086, 221] on link "2" at bounding box center [1071, 235] width 32 height 34
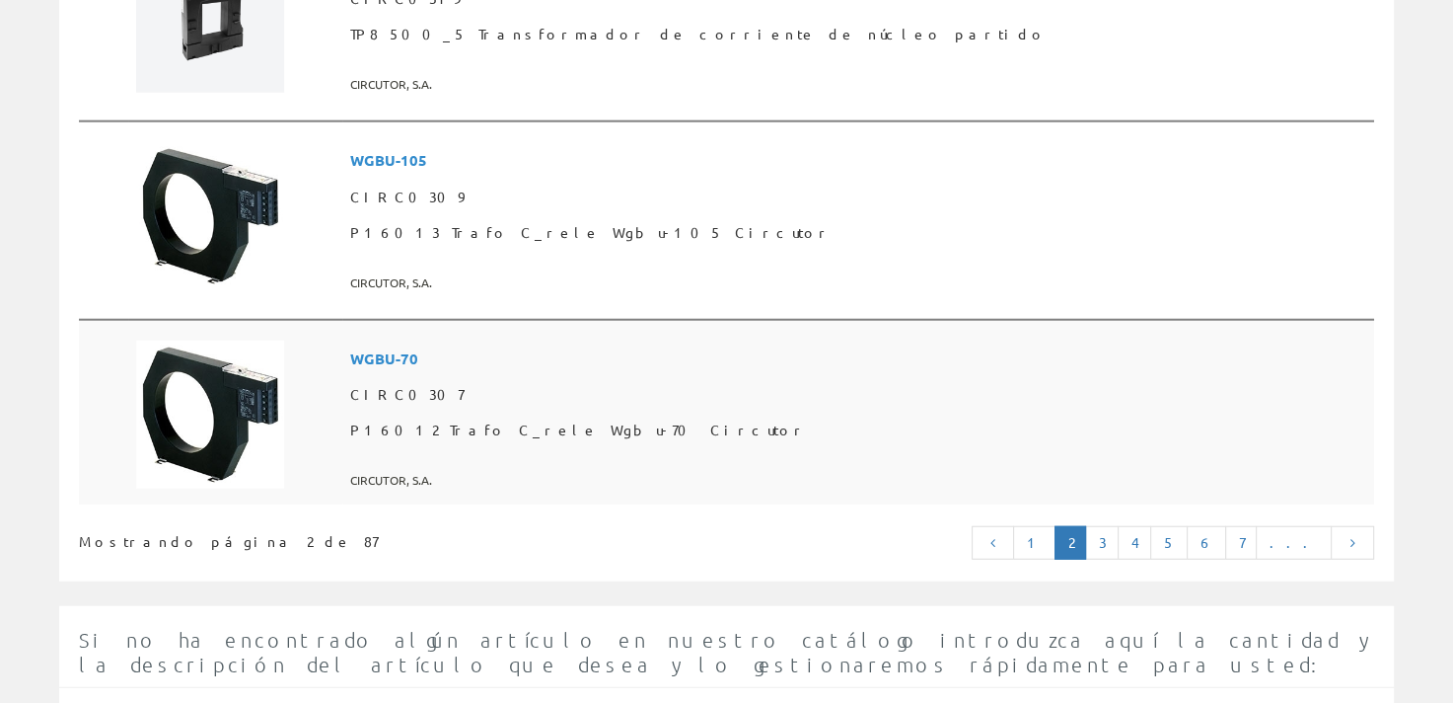
scroll to position [5143, 0]
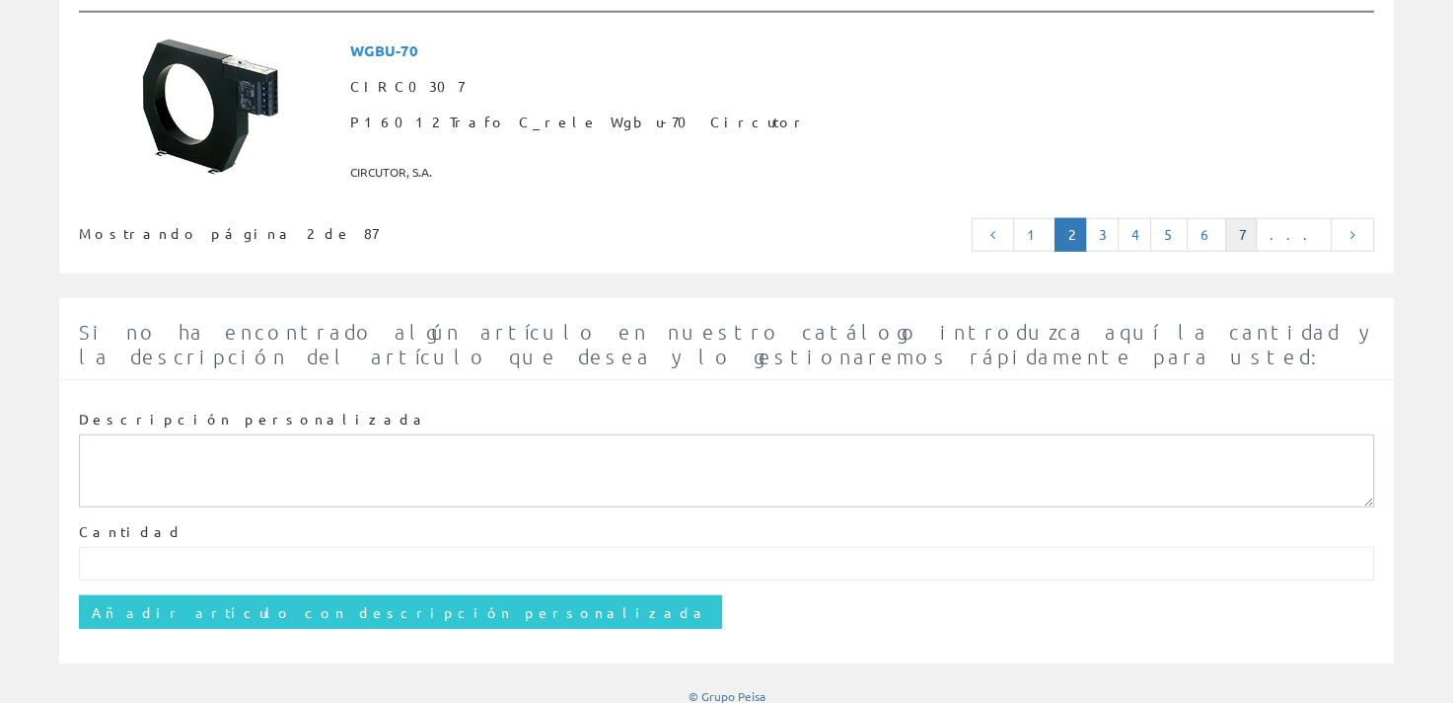
click at [1257, 221] on link "7" at bounding box center [1242, 235] width 32 height 34
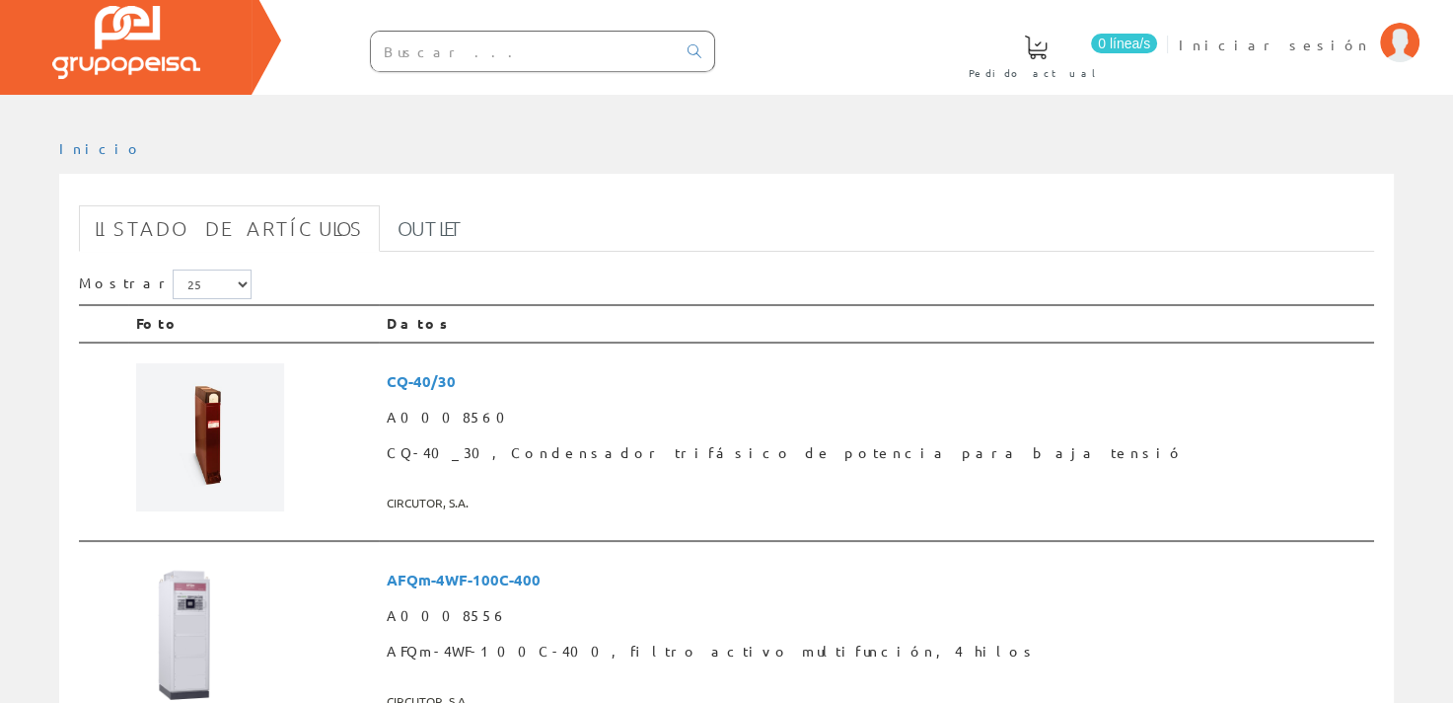
scroll to position [99, 0]
